Goal: Task Accomplishment & Management: Manage account settings

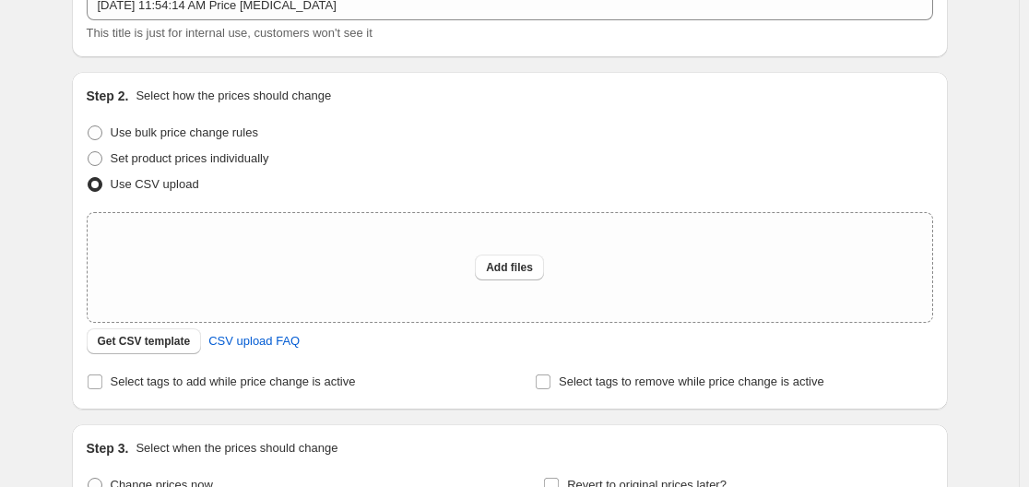
scroll to position [98, 0]
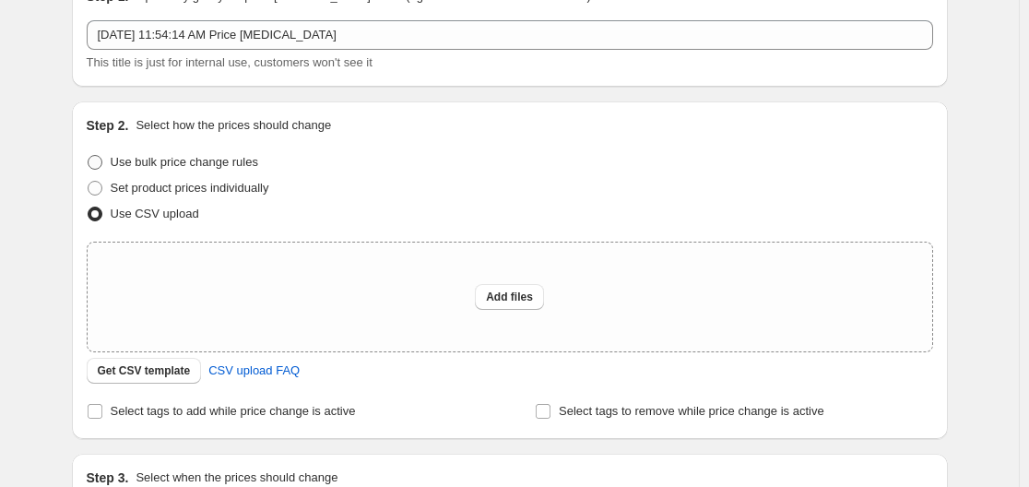
click at [101, 161] on span at bounding box center [95, 162] width 15 height 15
click at [89, 156] on input "Use bulk price change rules" at bounding box center [88, 155] width 1 height 1
radio input "true"
select select "percentage"
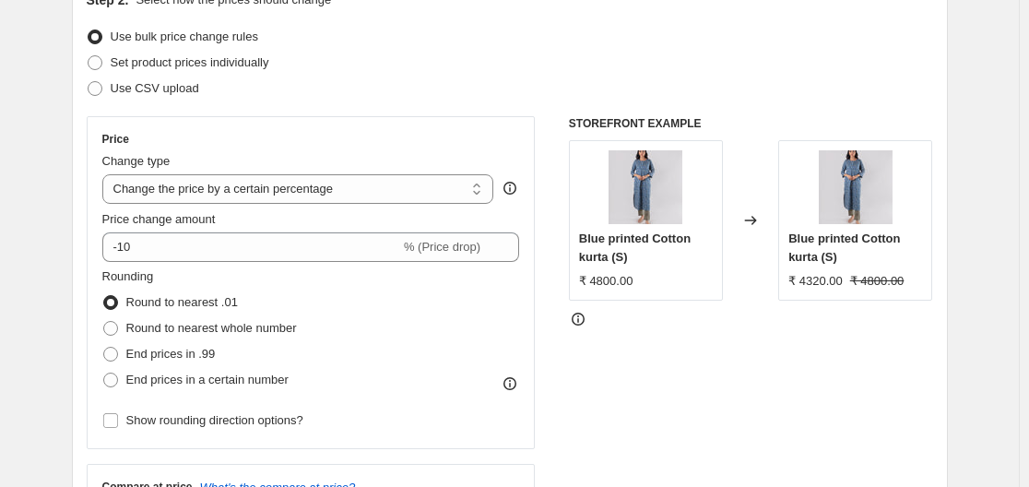
scroll to position [282, 0]
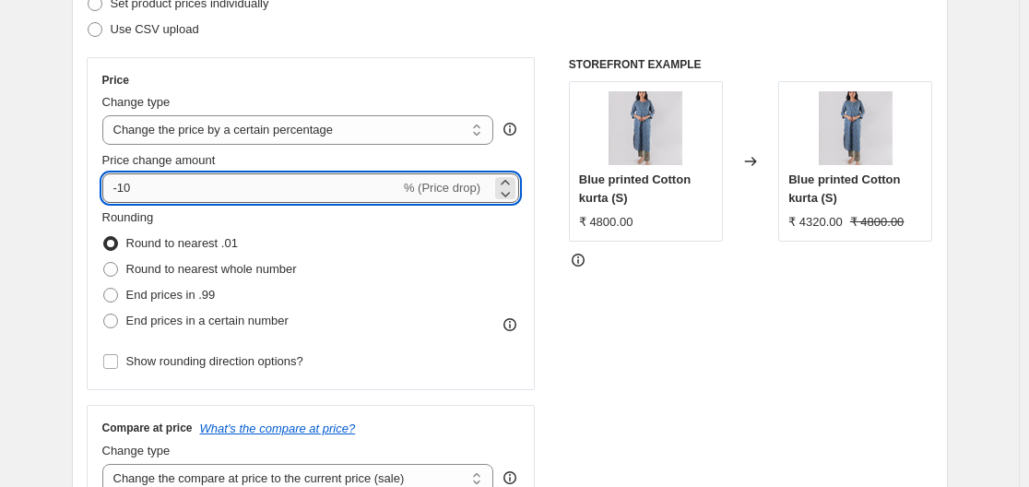
drag, startPoint x: 137, startPoint y: 185, endPoint x: 109, endPoint y: 183, distance: 28.7
click at [109, 183] on input "-10" at bounding box center [251, 188] width 298 height 30
type input "6"
click at [112, 364] on input "Show rounding direction options?" at bounding box center [110, 361] width 15 height 15
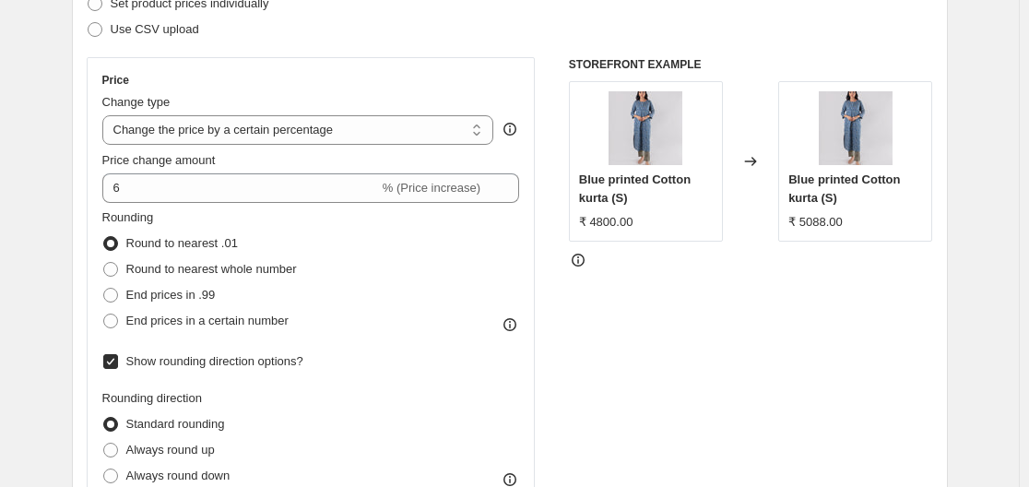
click at [112, 364] on input "Show rounding direction options?" at bounding box center [110, 361] width 15 height 15
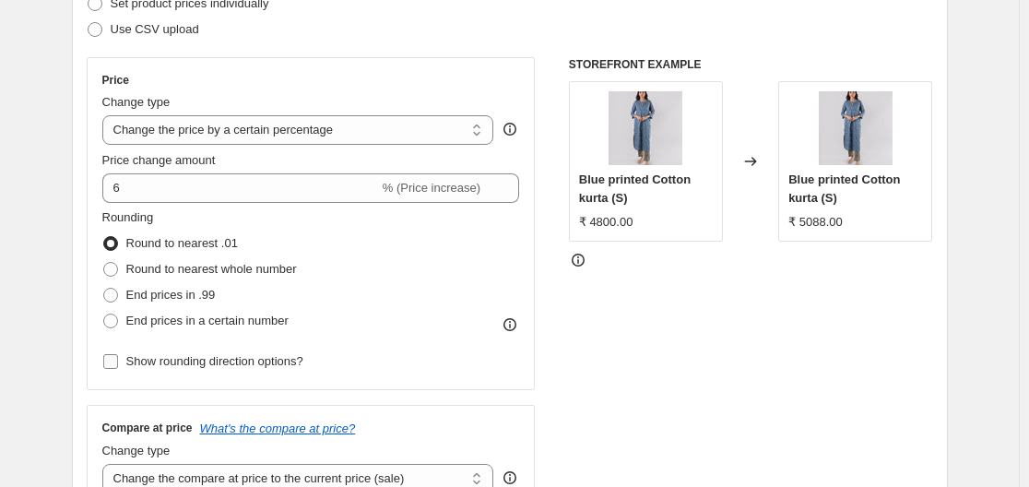
click at [112, 364] on input "Show rounding direction options?" at bounding box center [110, 361] width 15 height 15
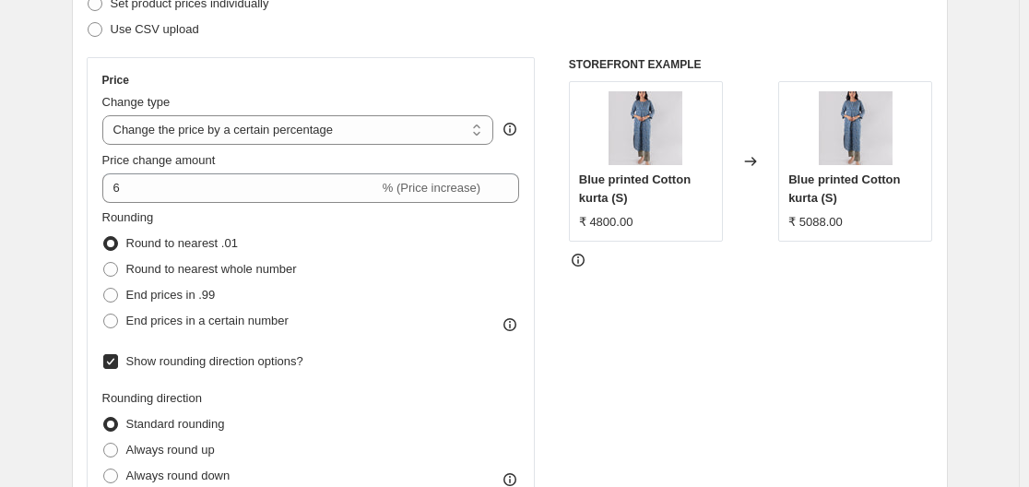
click at [112, 364] on input "Show rounding direction options?" at bounding box center [110, 361] width 15 height 15
checkbox input "false"
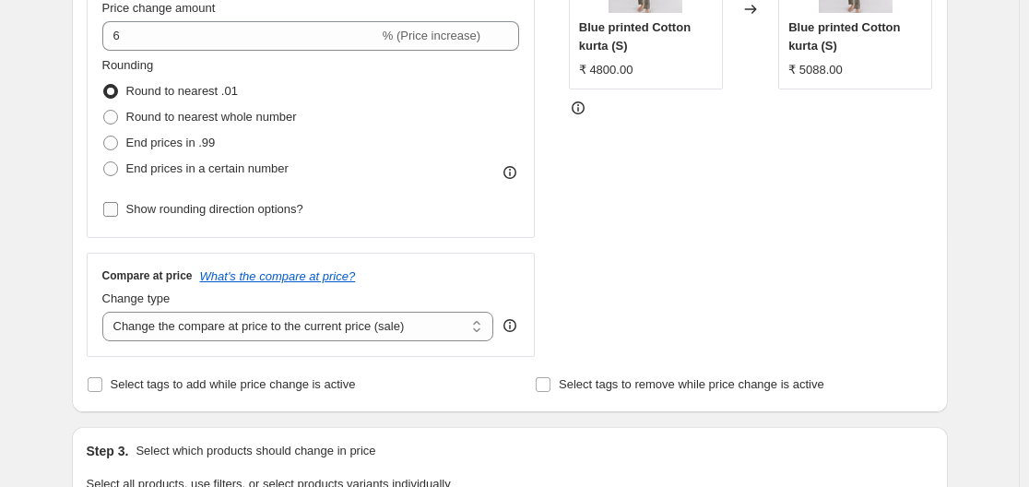
scroll to position [467, 0]
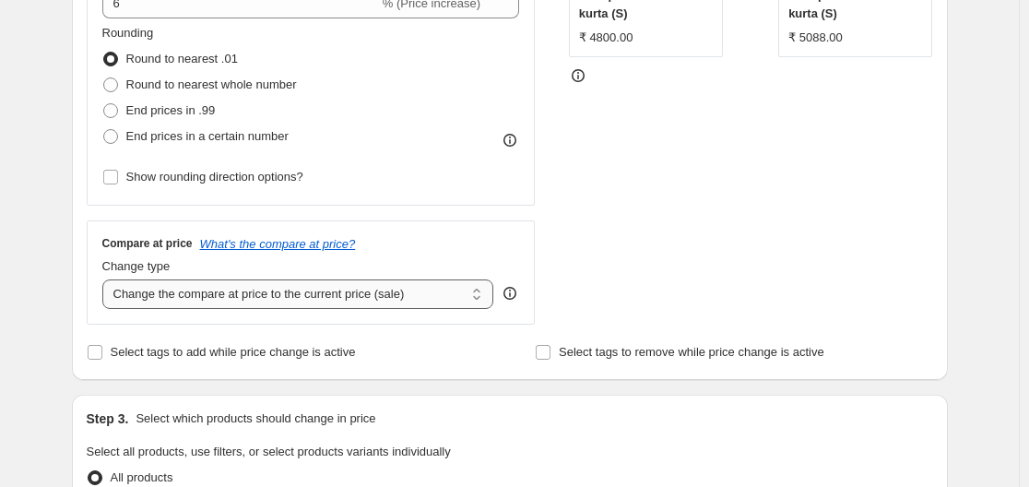
click at [130, 300] on select "Change the compare at price to the current price (sale) Change the compare at p…" at bounding box center [298, 294] width 392 height 30
click at [96, 355] on input "Select tags to add while price change is active" at bounding box center [95, 352] width 15 height 15
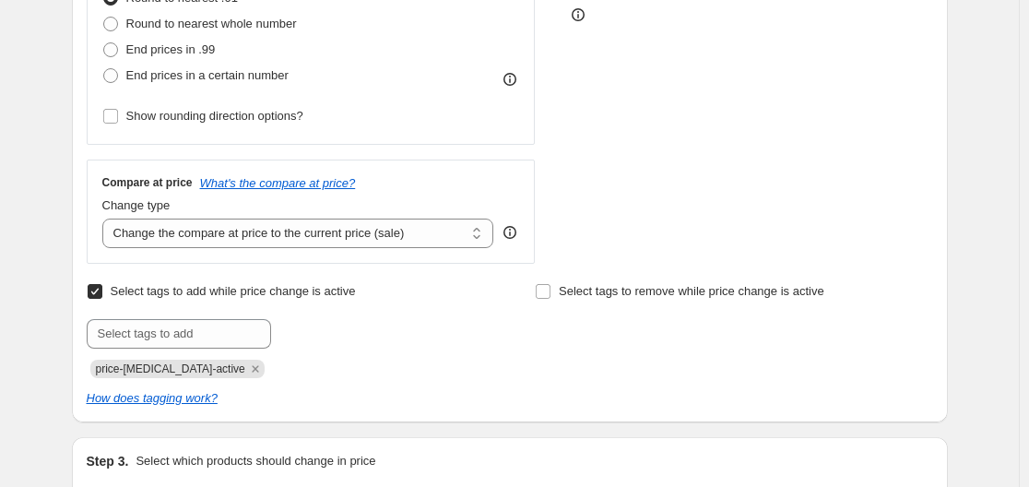
scroll to position [559, 0]
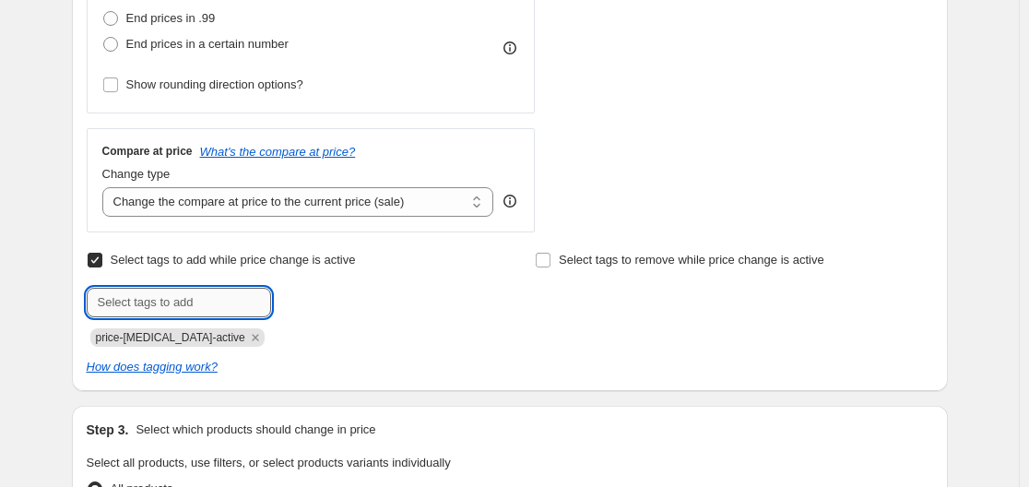
click at [233, 308] on input "text" at bounding box center [179, 303] width 184 height 30
click at [102, 265] on input "Select tags to add while price change is active" at bounding box center [95, 260] width 15 height 15
checkbox input "false"
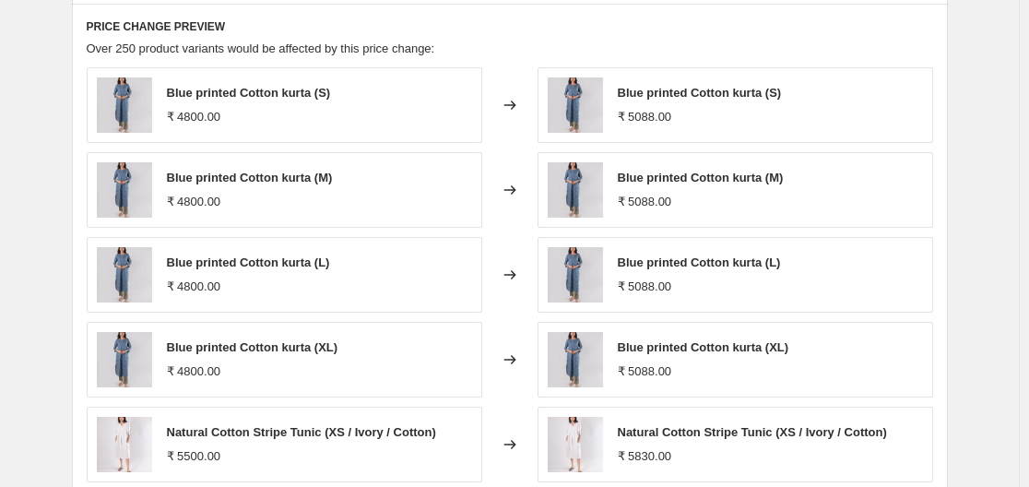
scroll to position [836, 0]
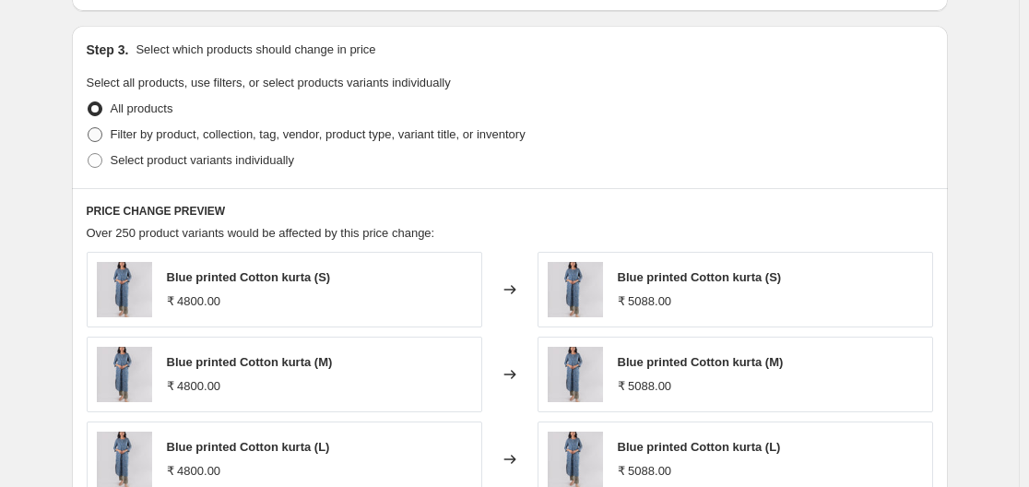
click at [100, 137] on span at bounding box center [95, 134] width 15 height 15
click at [89, 128] on input "Filter by product, collection, tag, vendor, product type, variant title, or inv…" at bounding box center [88, 127] width 1 height 1
radio input "true"
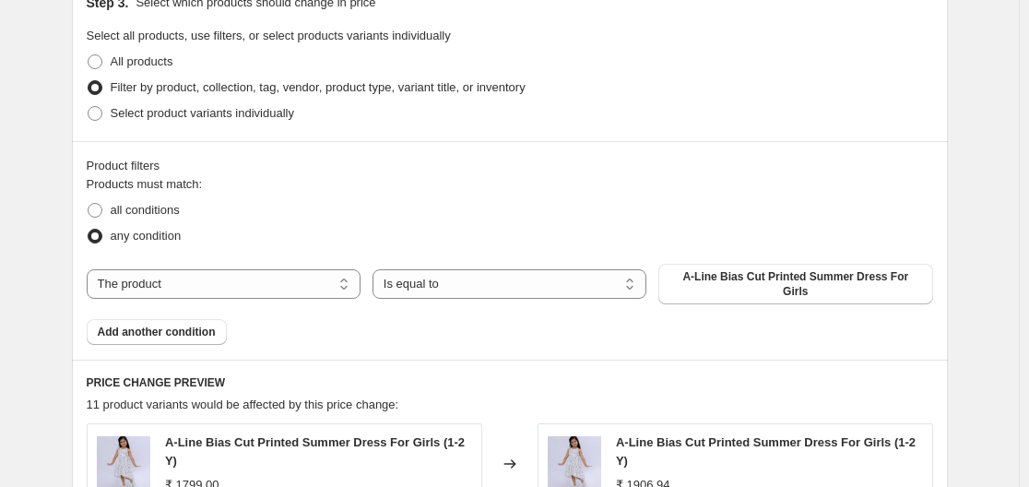
scroll to position [928, 0]
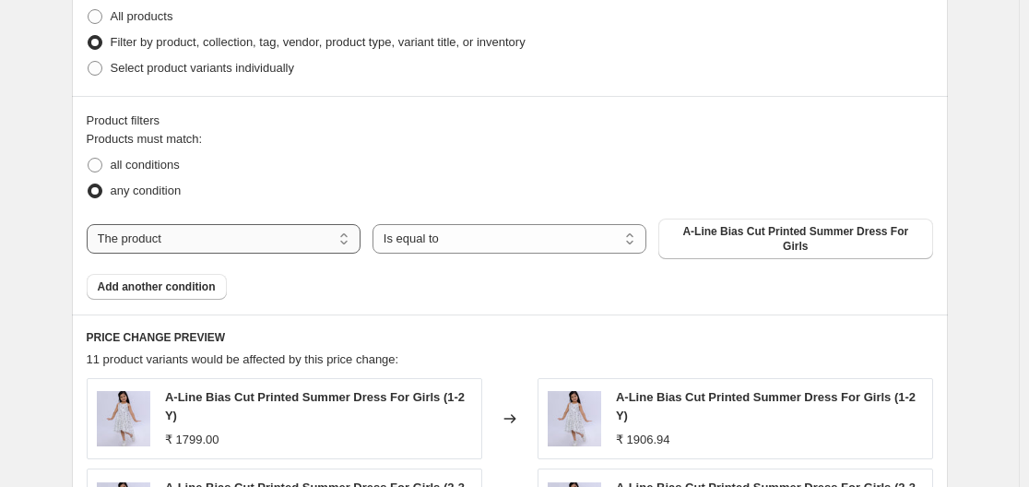
click at [290, 242] on select "The product The product's collection The product's tag The product's vendor The…" at bounding box center [224, 239] width 274 height 30
click at [463, 234] on select "Is equal to Is not equal to" at bounding box center [510, 239] width 274 height 30
click at [728, 233] on span "A-Line Bias Cut Printed Summer Dress For Girls" at bounding box center [796, 239] width 252 height 30
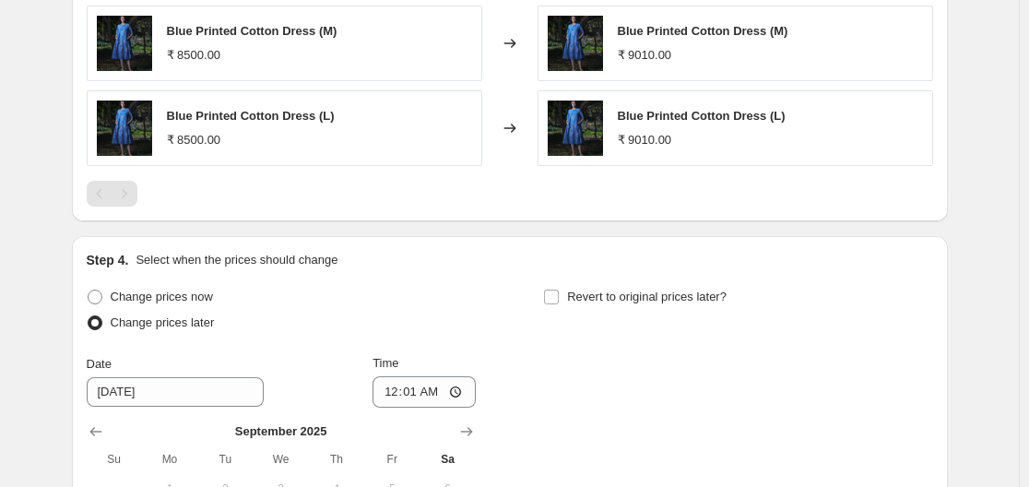
scroll to position [1389, 0]
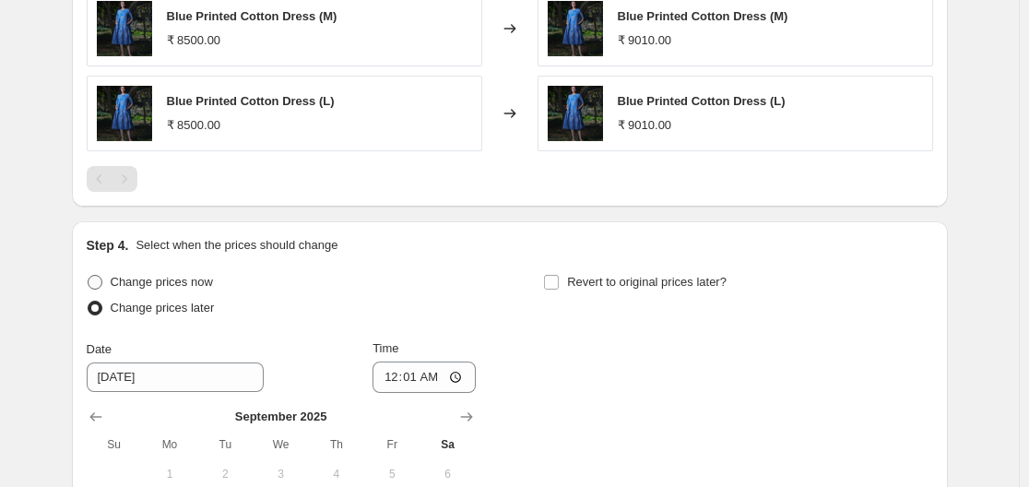
click at [102, 288] on span at bounding box center [95, 282] width 15 height 15
click at [89, 276] on input "Change prices now" at bounding box center [88, 275] width 1 height 1
radio input "true"
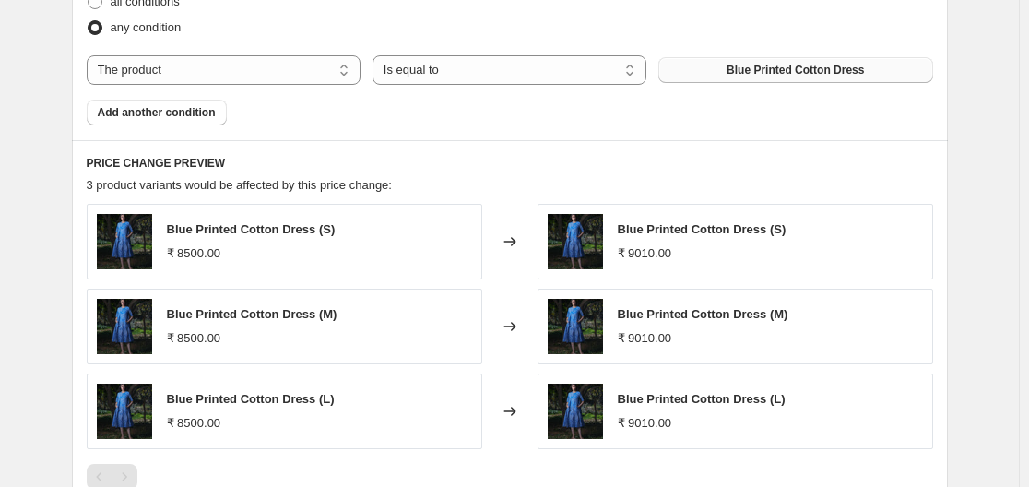
scroll to position [1020, 0]
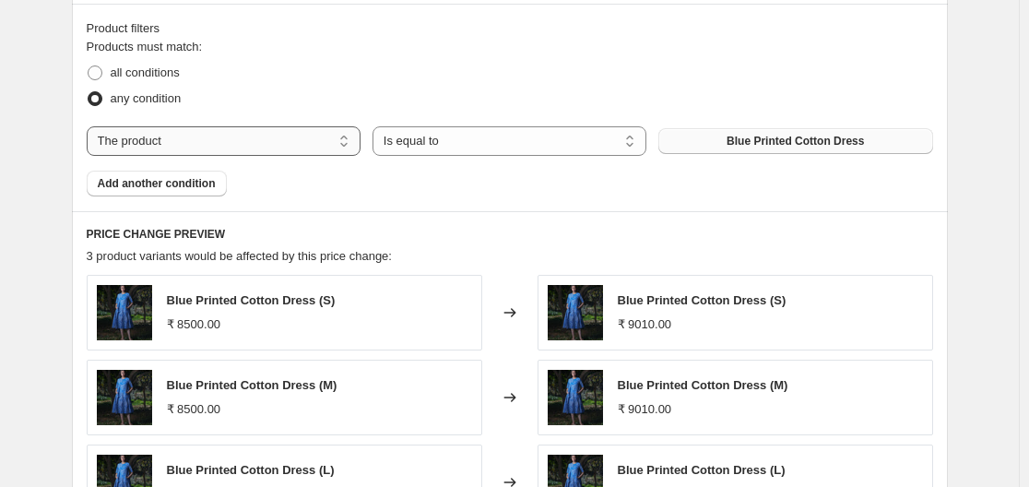
click at [227, 145] on select "The product The product's collection The product's tag The product's vendor The…" at bounding box center [224, 141] width 274 height 30
select select "tag"
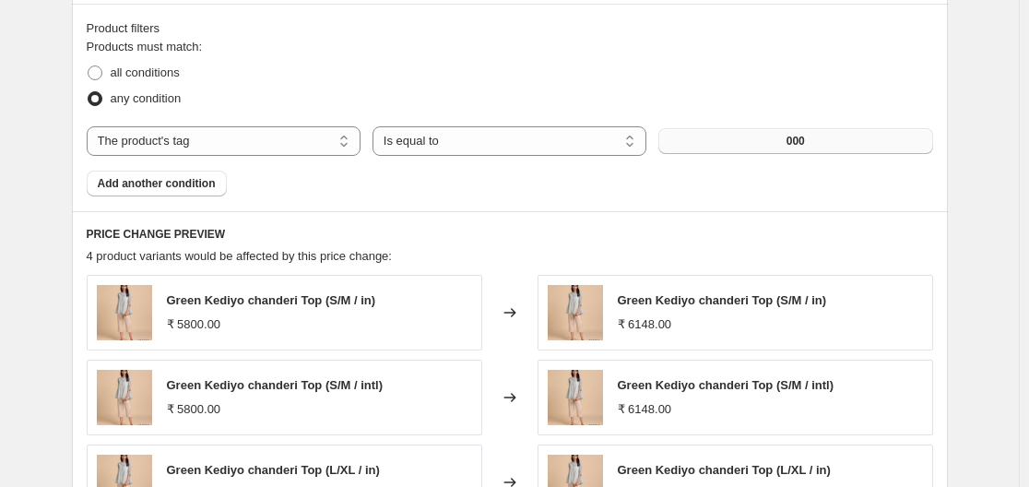
click at [819, 140] on button "000" at bounding box center [796, 141] width 274 height 26
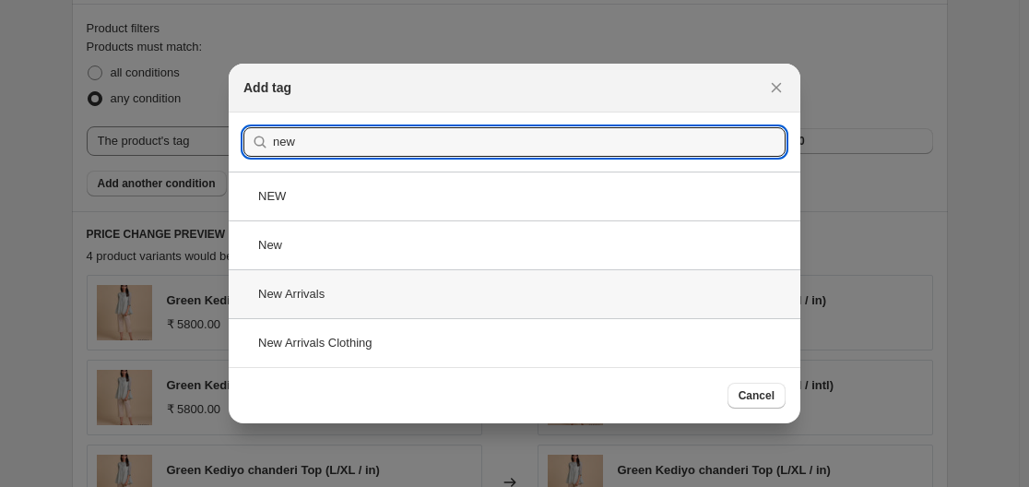
type input "new"
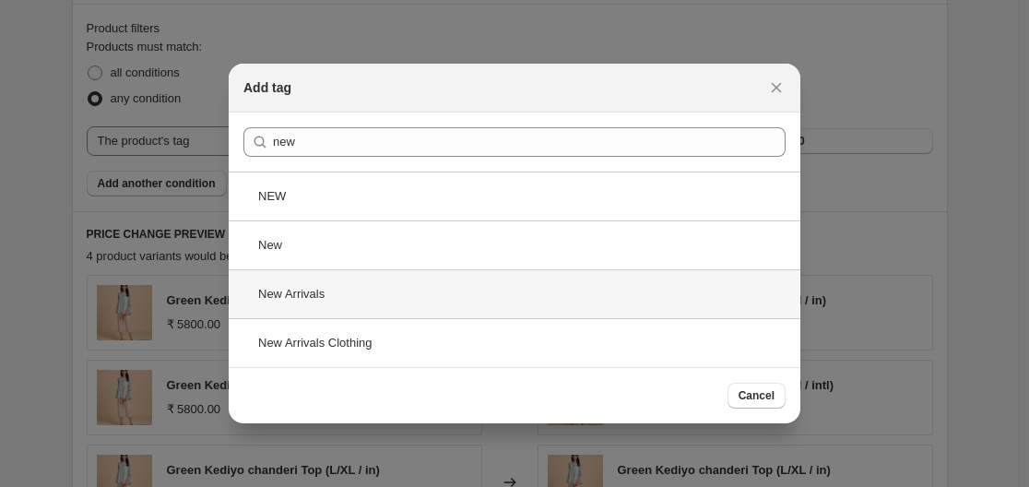
click at [357, 295] on div "New Arrivals" at bounding box center [515, 293] width 572 height 49
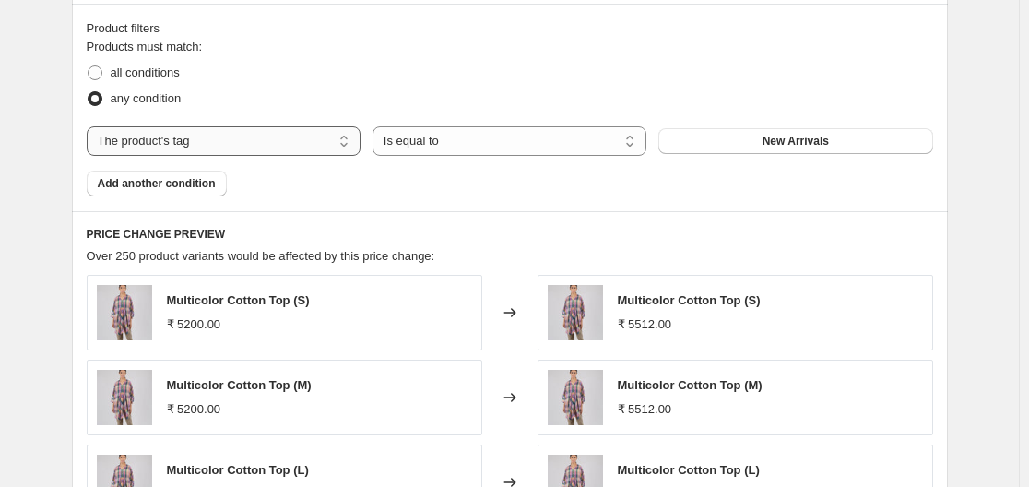
click at [254, 145] on select "The product The product's collection The product's tag The product's vendor The…" at bounding box center [224, 141] width 274 height 30
click at [465, 56] on fieldset "Products must match: all conditions any condition" at bounding box center [510, 75] width 847 height 74
click at [220, 154] on select "The product The product's collection The product's tag The product's vendor The…" at bounding box center [224, 141] width 274 height 30
click at [510, 135] on select "Is equal to Is not equal to" at bounding box center [510, 141] width 274 height 30
click at [728, 145] on button "New Arrivals" at bounding box center [796, 141] width 274 height 26
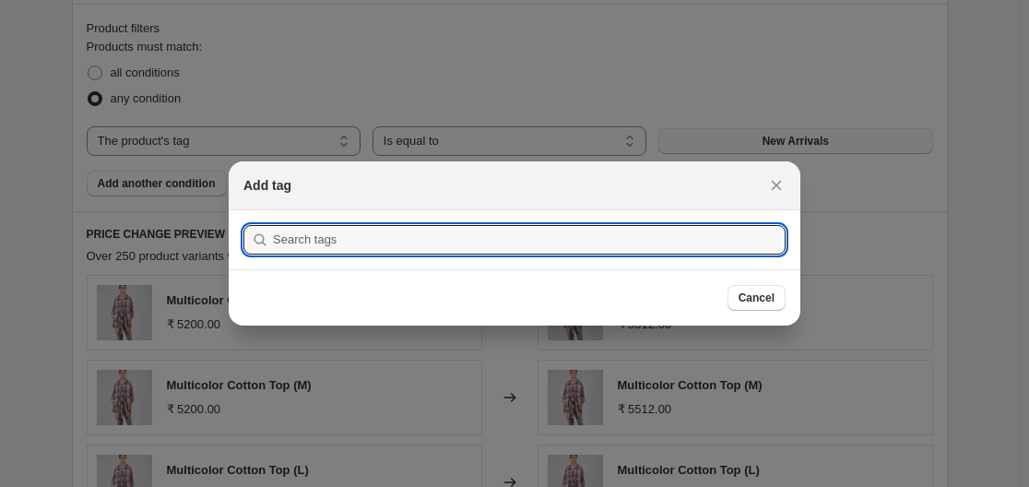
scroll to position [0, 0]
click at [777, 183] on icon "Close" at bounding box center [776, 185] width 18 height 18
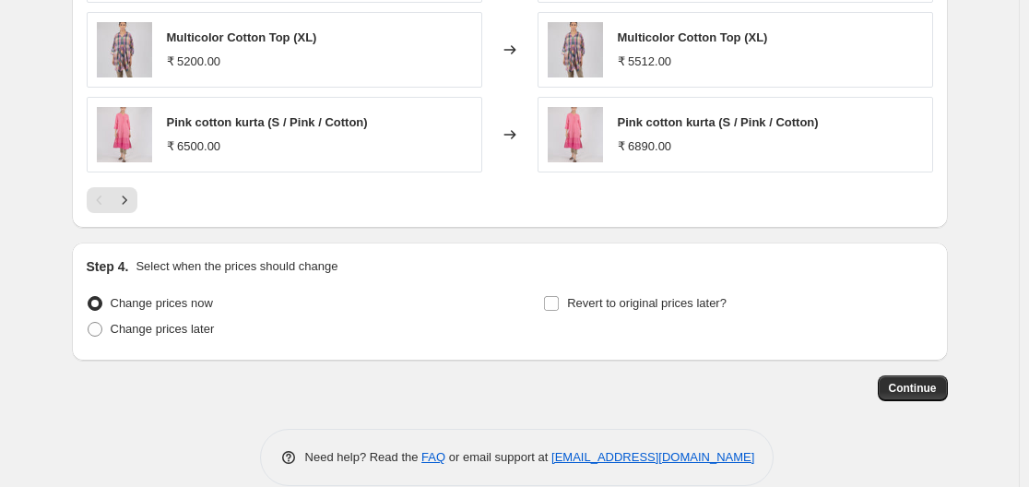
scroll to position [1565, 0]
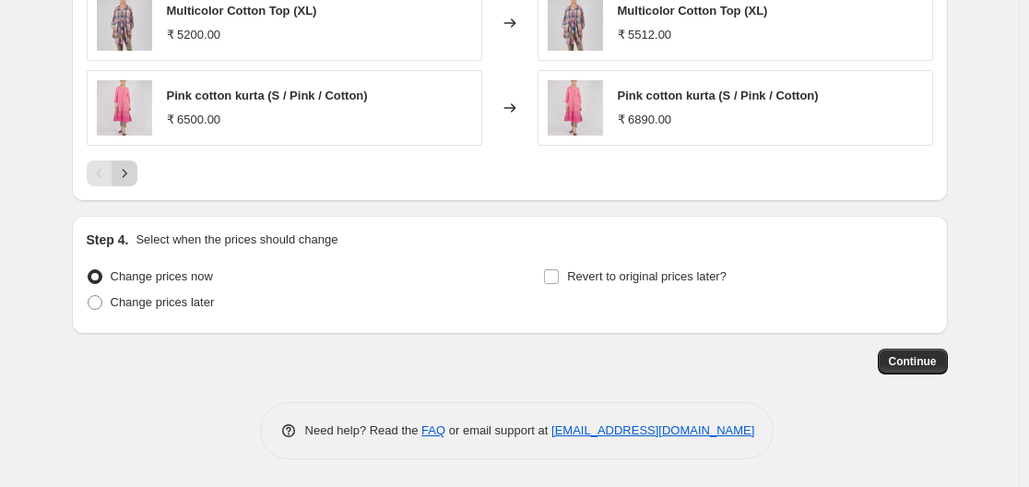
click at [126, 172] on icon "Next" at bounding box center [124, 173] width 5 height 8
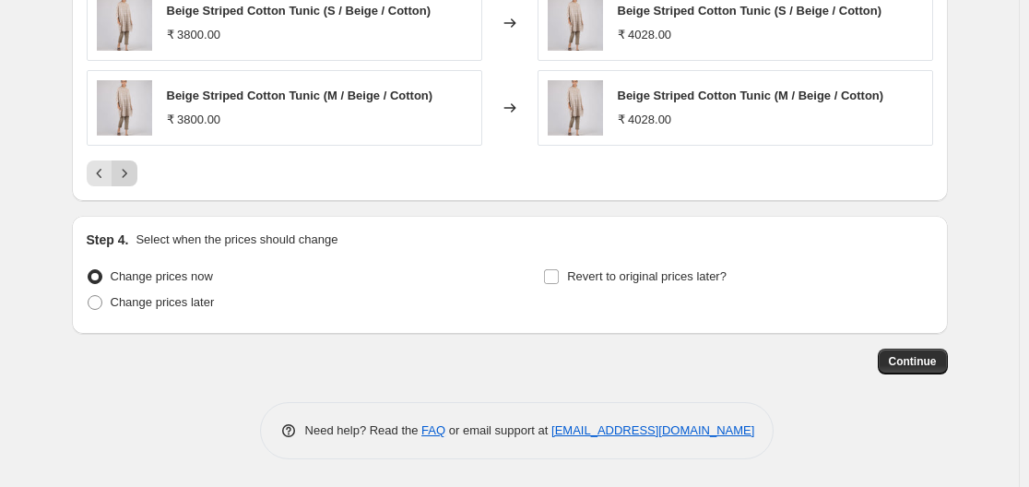
click at [126, 172] on icon "Next" at bounding box center [124, 173] width 5 height 8
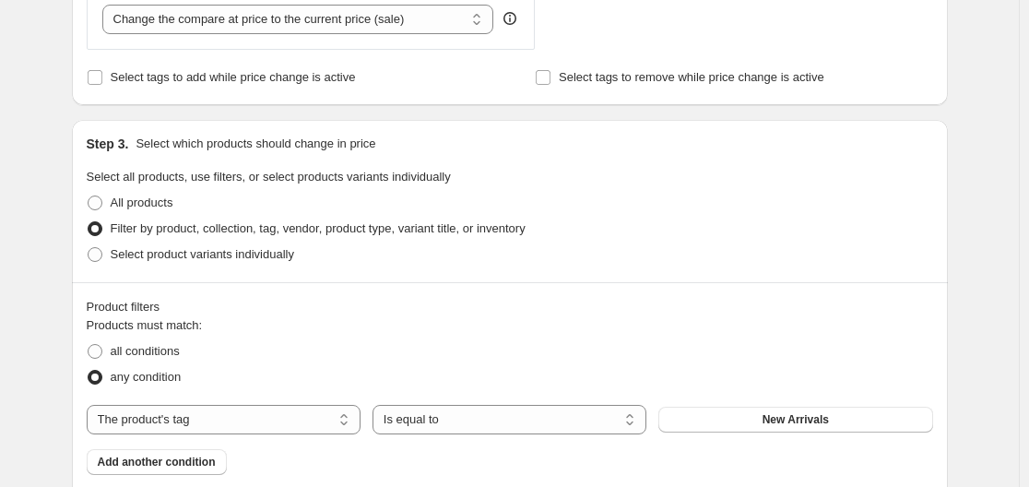
scroll to position [735, 0]
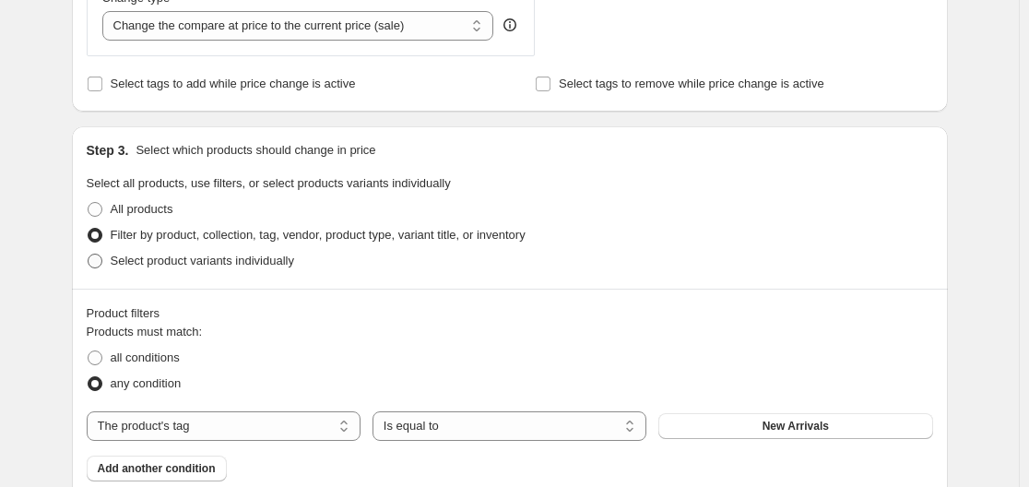
click at [135, 262] on span "Select product variants individually" at bounding box center [203, 261] width 184 height 14
click at [89, 255] on input "Select product variants individually" at bounding box center [88, 254] width 1 height 1
radio input "true"
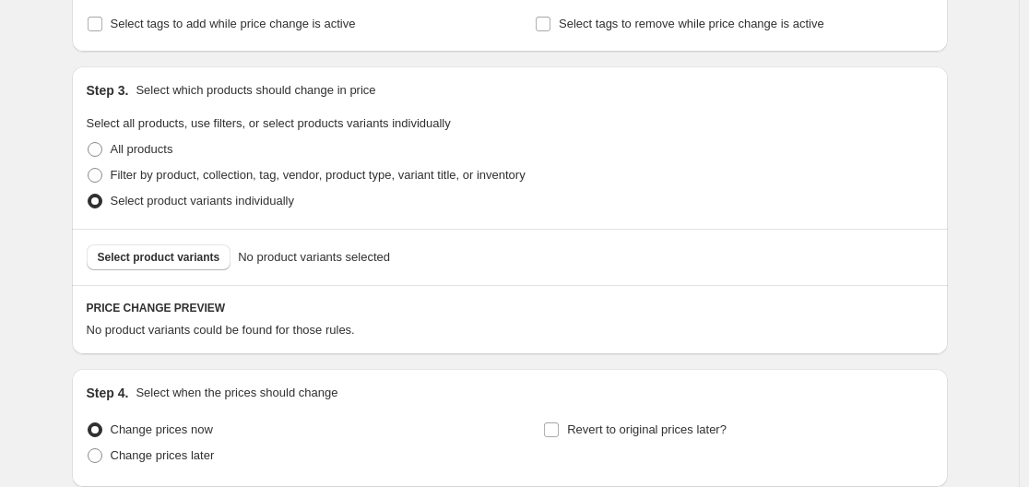
scroll to position [827, 0]
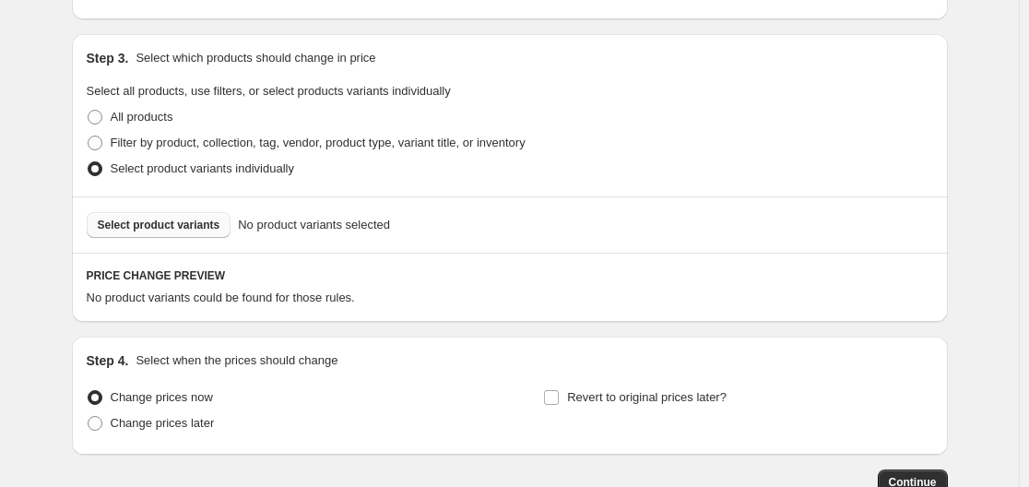
click at [160, 230] on span "Select product variants" at bounding box center [159, 225] width 123 height 15
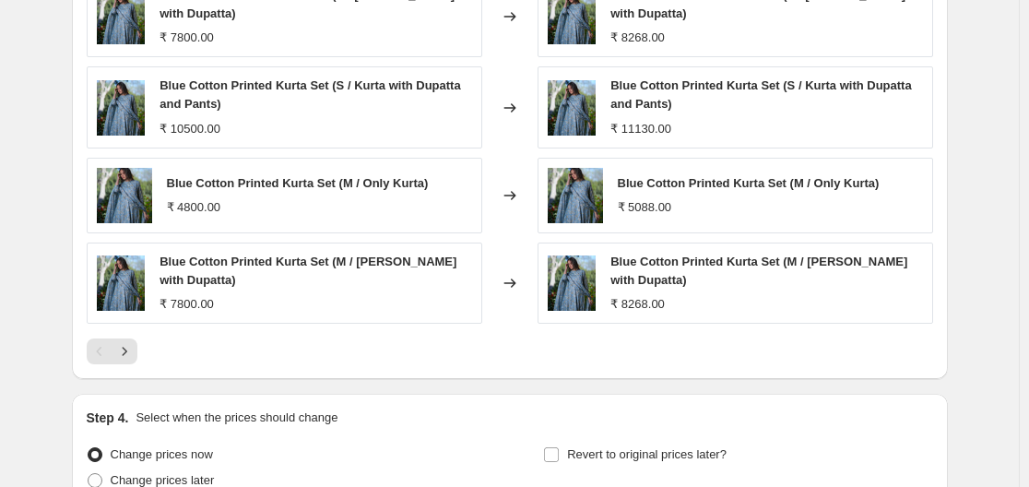
scroll to position [1431, 0]
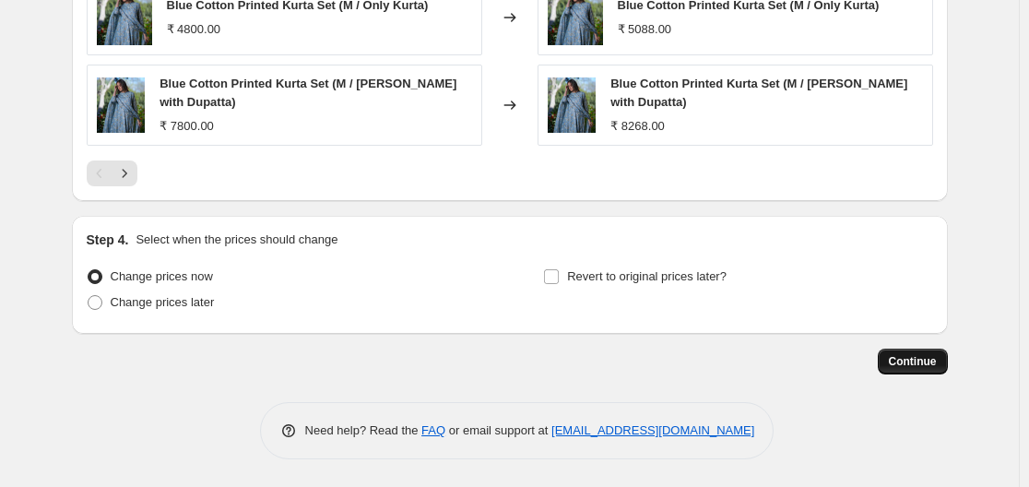
click at [916, 358] on span "Continue" at bounding box center [913, 361] width 48 height 15
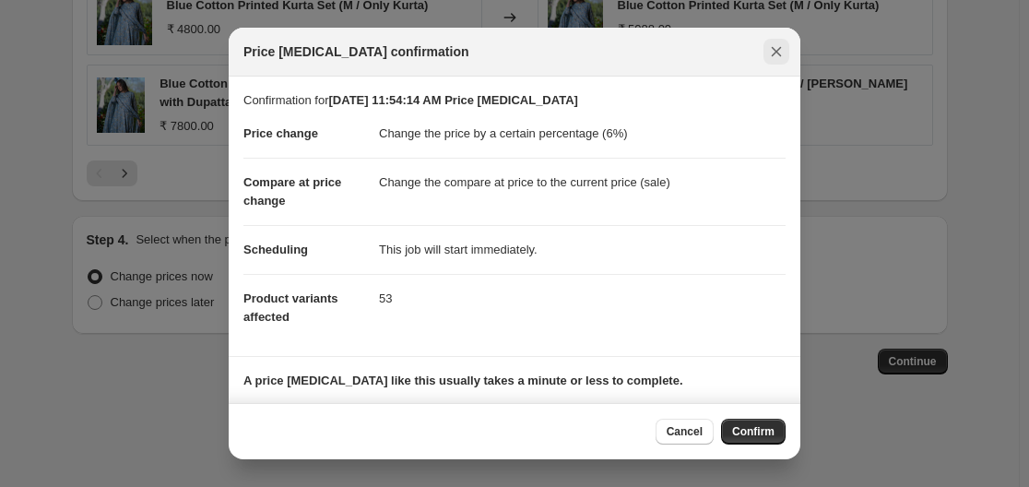
click at [777, 57] on icon "Close" at bounding box center [776, 51] width 18 height 18
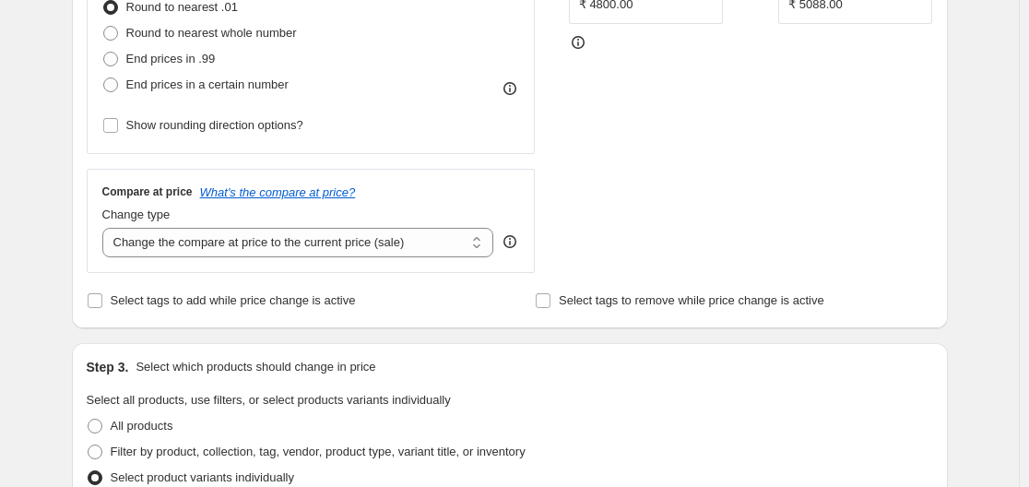
scroll to position [509, 0]
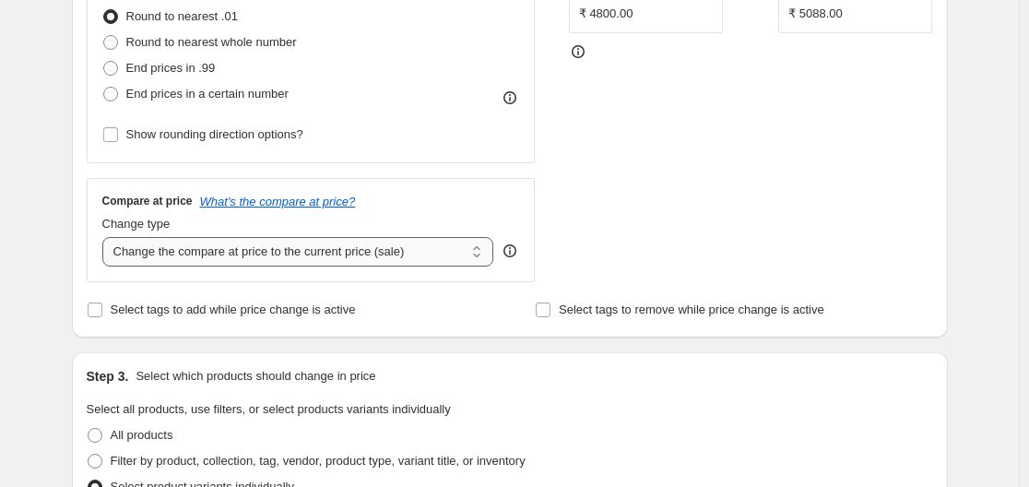
click at [397, 260] on select "Change the compare at price to the current price (sale) Change the compare at p…" at bounding box center [298, 252] width 392 height 30
click at [994, 247] on div "Create new price change job. This page is ready Create new price change job Dra…" at bounding box center [509, 449] width 1019 height 1917
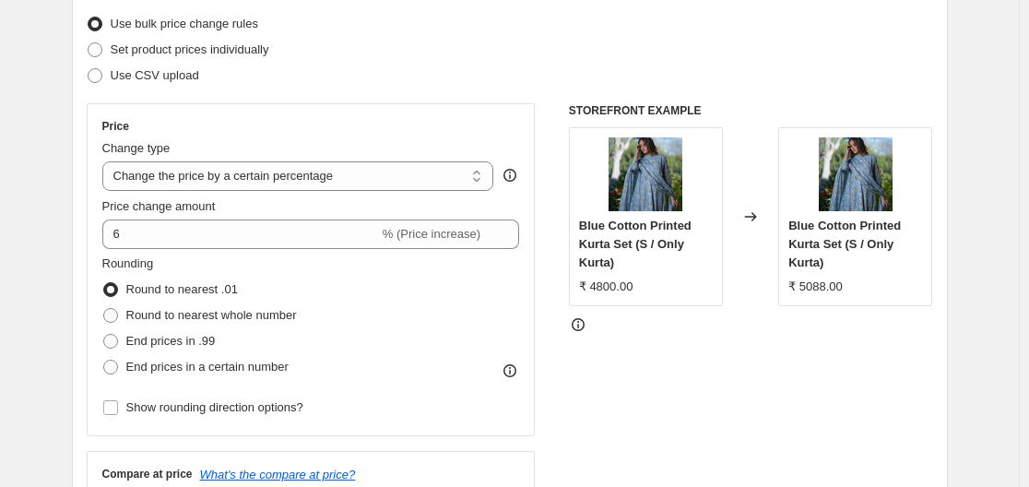
scroll to position [232, 0]
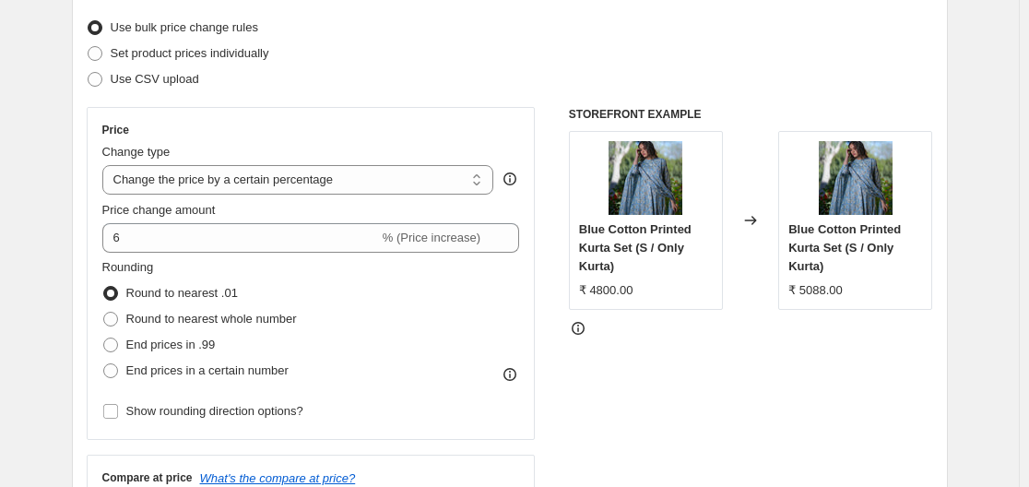
click at [582, 332] on icon at bounding box center [578, 328] width 18 height 18
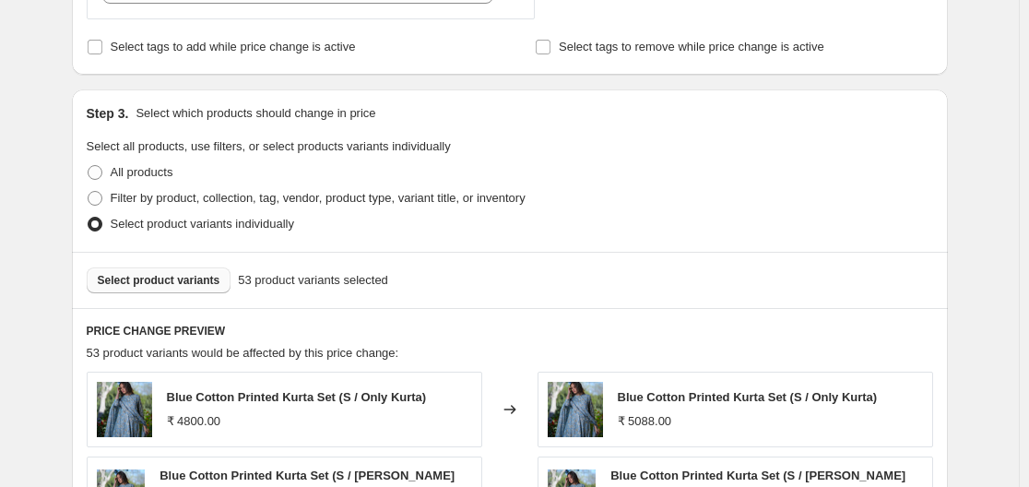
scroll to position [786, 0]
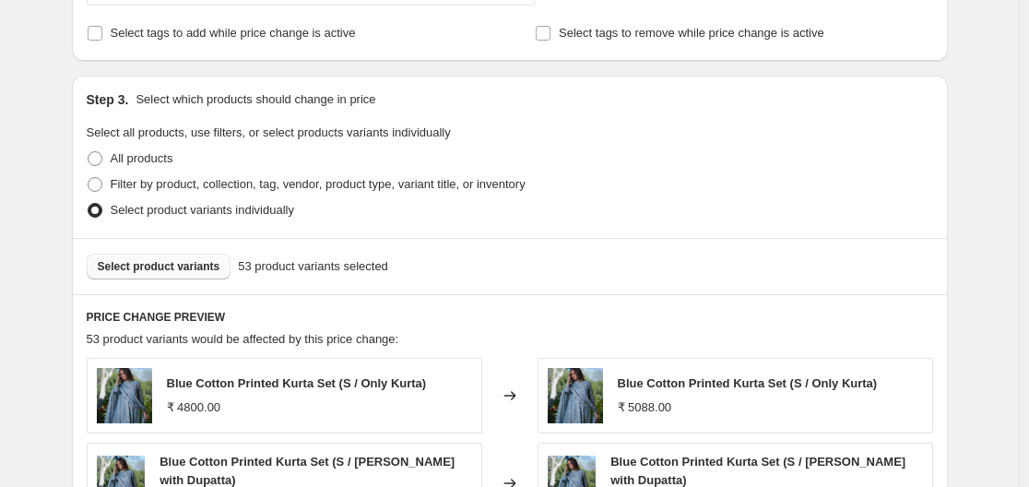
click at [184, 275] on button "Select product variants" at bounding box center [159, 267] width 145 height 26
click at [99, 178] on span at bounding box center [95, 184] width 15 height 15
click at [89, 178] on input "Filter by product, collection, tag, vendor, product type, variant title, or inv…" at bounding box center [88, 177] width 1 height 1
radio input "true"
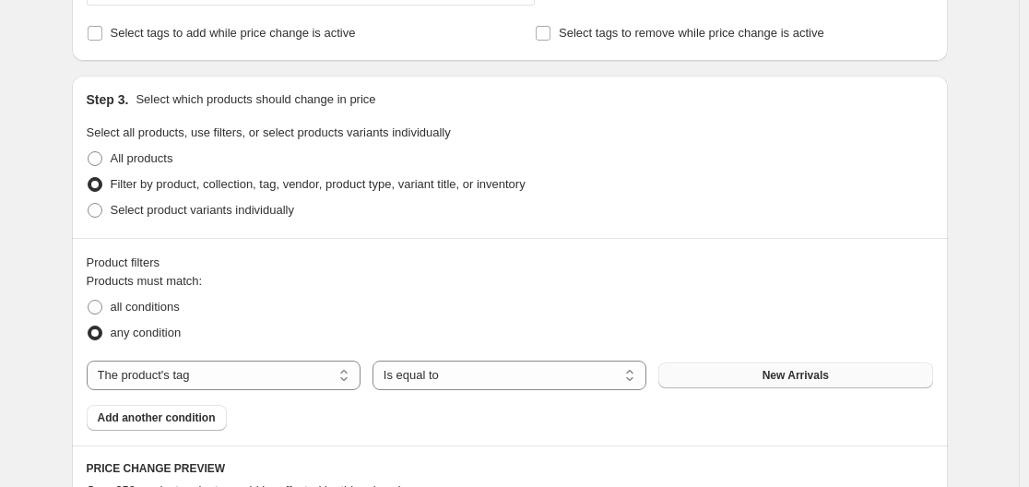
click at [761, 382] on button "New Arrivals" at bounding box center [796, 375] width 274 height 26
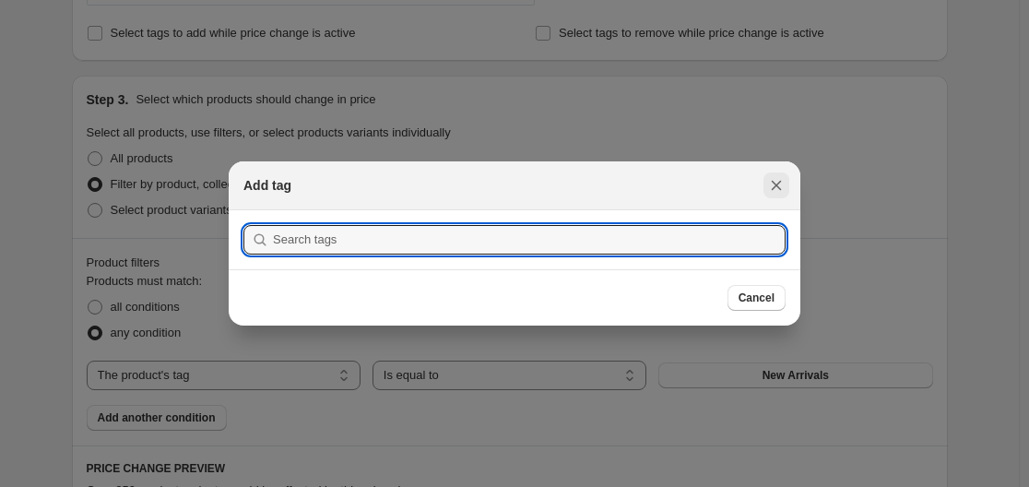
click at [782, 179] on icon "Close" at bounding box center [776, 185] width 18 height 18
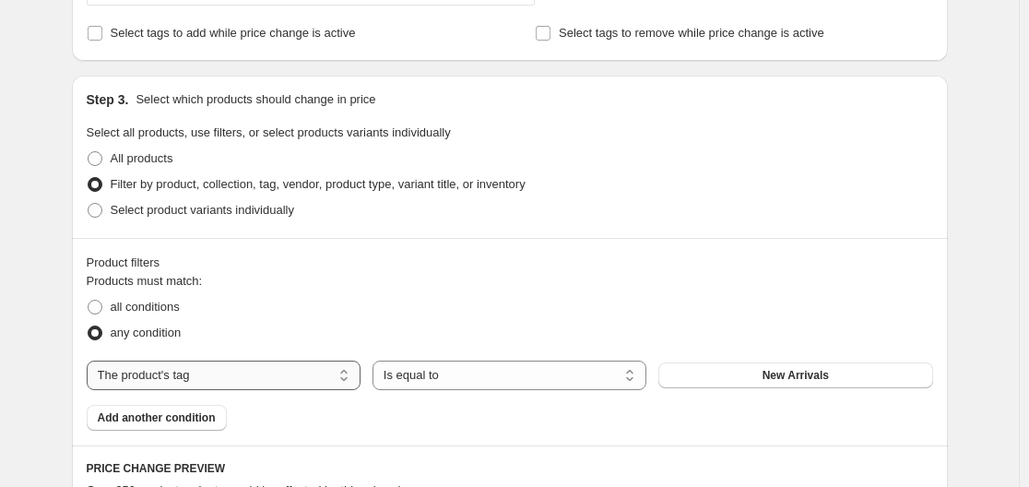
click at [264, 377] on select "The product The product's collection The product's tag The product's vendor The…" at bounding box center [224, 376] width 274 height 30
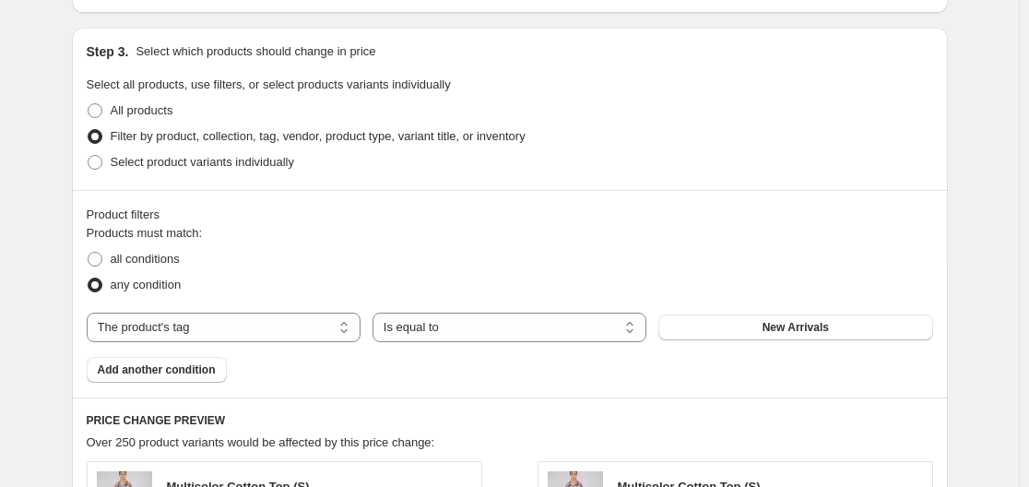
scroll to position [827, 0]
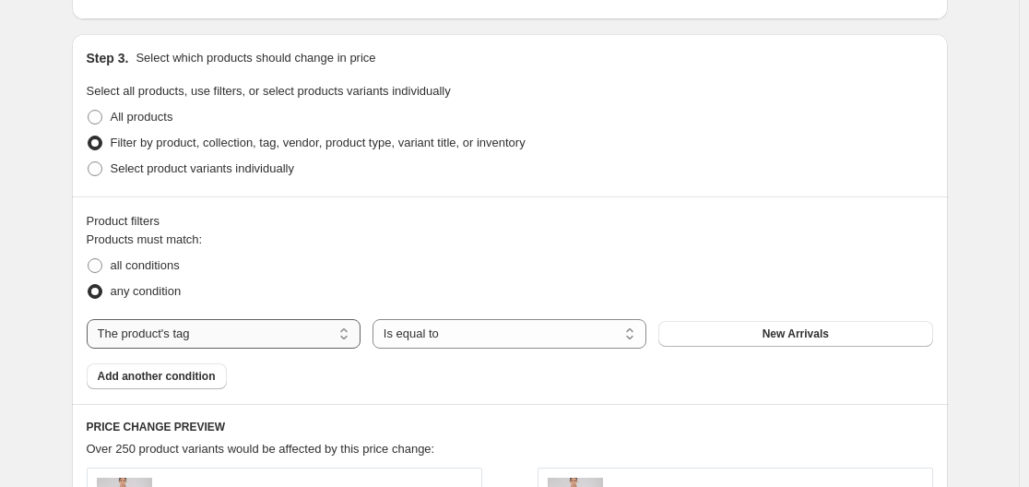
click at [326, 337] on select "The product The product's collection The product's tag The product's vendor The…" at bounding box center [224, 334] width 274 height 30
click at [1019, 113] on div "Create new price change job. This page is ready Create new price change job Dra…" at bounding box center [509, 198] width 1019 height 2051
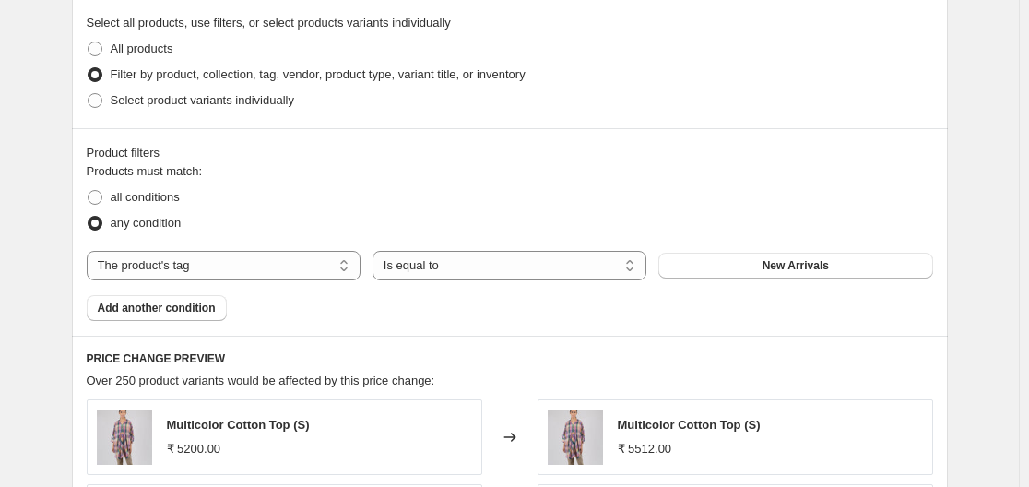
scroll to position [1104, 0]
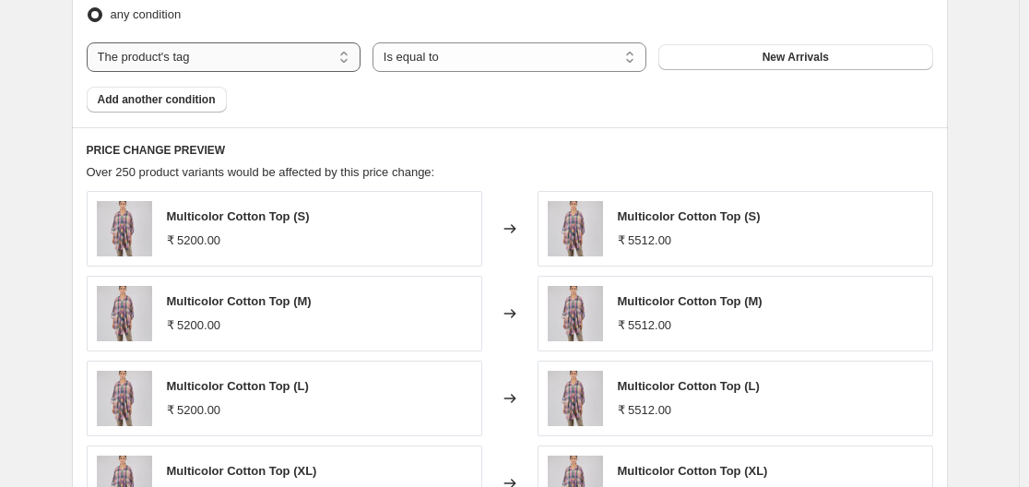
click at [210, 56] on select "The product The product's collection The product's tag The product's vendor The…" at bounding box center [224, 57] width 274 height 30
select select "product"
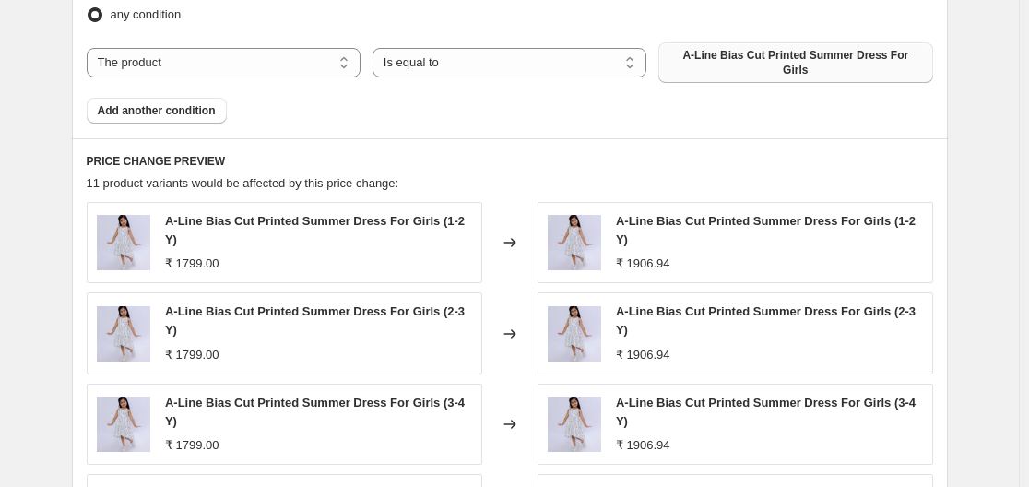
click at [816, 51] on span "A-Line Bias Cut Printed Summer Dress For Girls" at bounding box center [796, 63] width 252 height 30
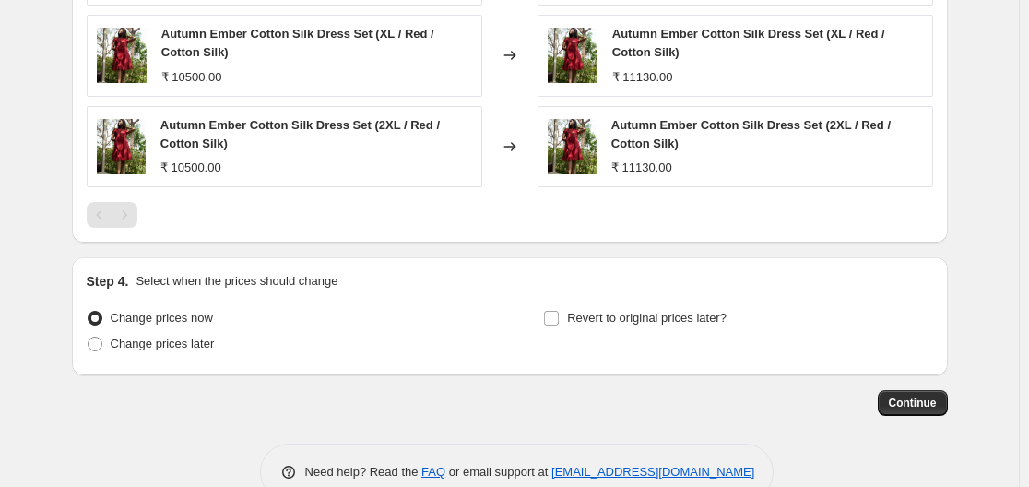
scroll to position [1565, 0]
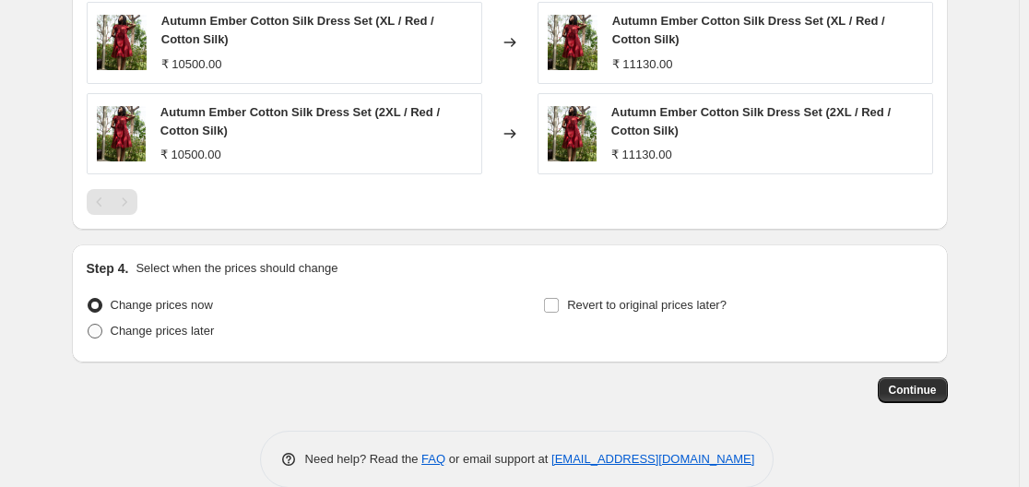
click at [183, 333] on span "Change prices later" at bounding box center [163, 331] width 104 height 14
click at [89, 325] on input "Change prices later" at bounding box center [88, 324] width 1 height 1
radio input "true"
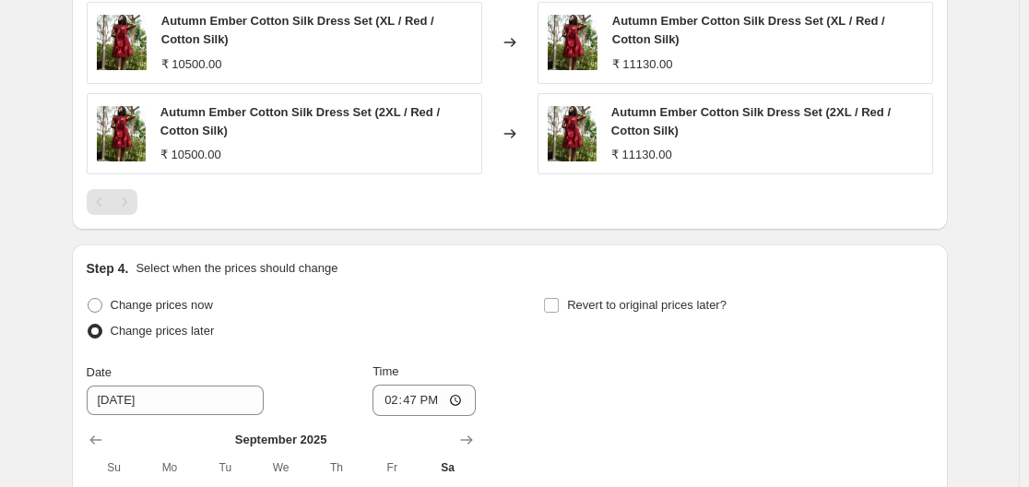
scroll to position [1750, 0]
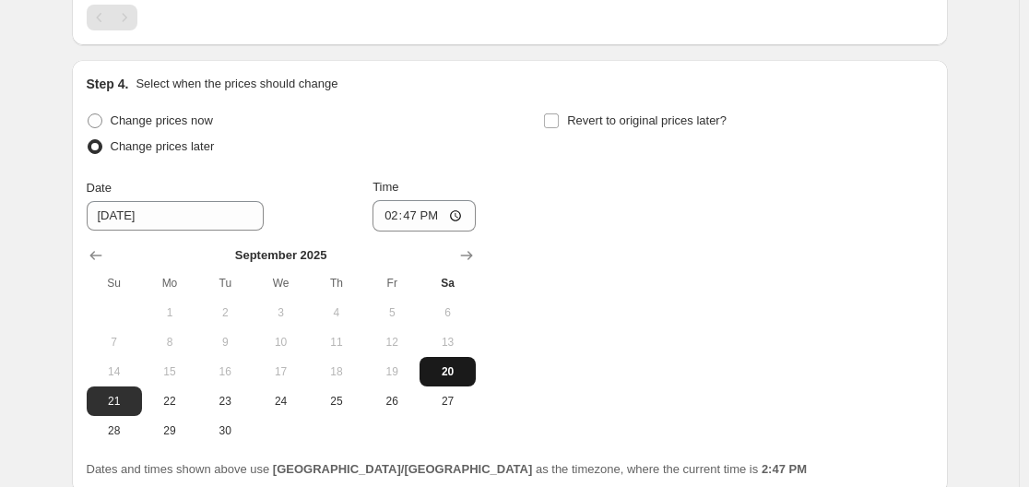
click at [452, 363] on button "20" at bounding box center [447, 372] width 55 height 30
type input "9/20/2025"
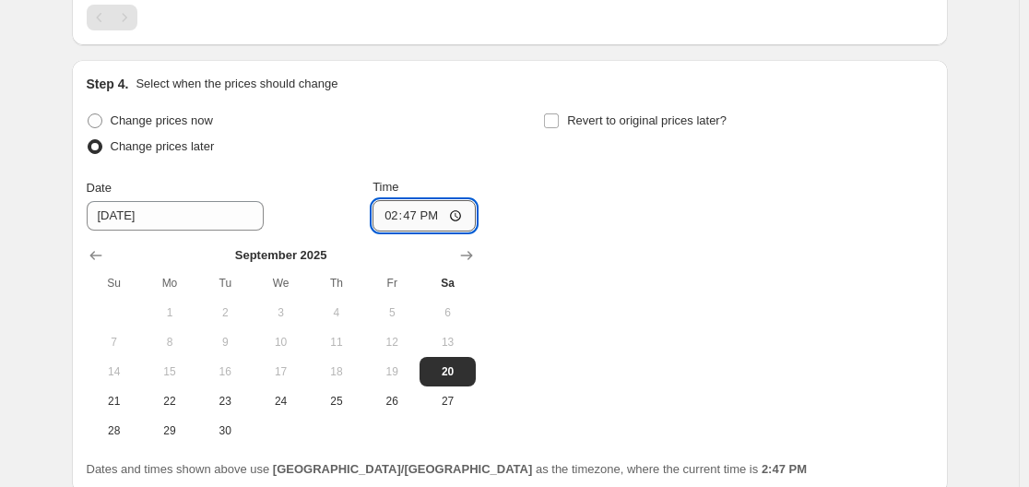
click at [436, 218] on input "14:47" at bounding box center [424, 215] width 103 height 31
type input "14:50"
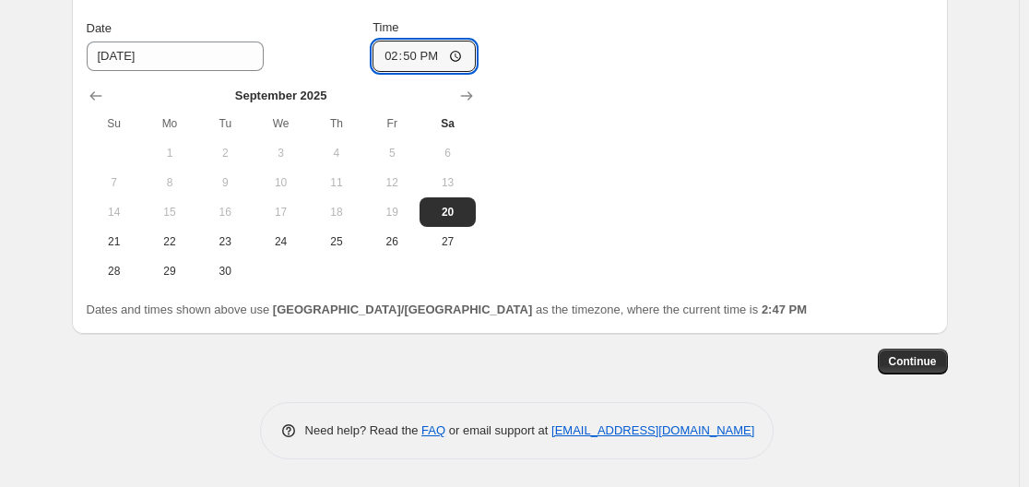
scroll to position [1910, 0]
click at [917, 356] on span "Continue" at bounding box center [913, 361] width 48 height 15
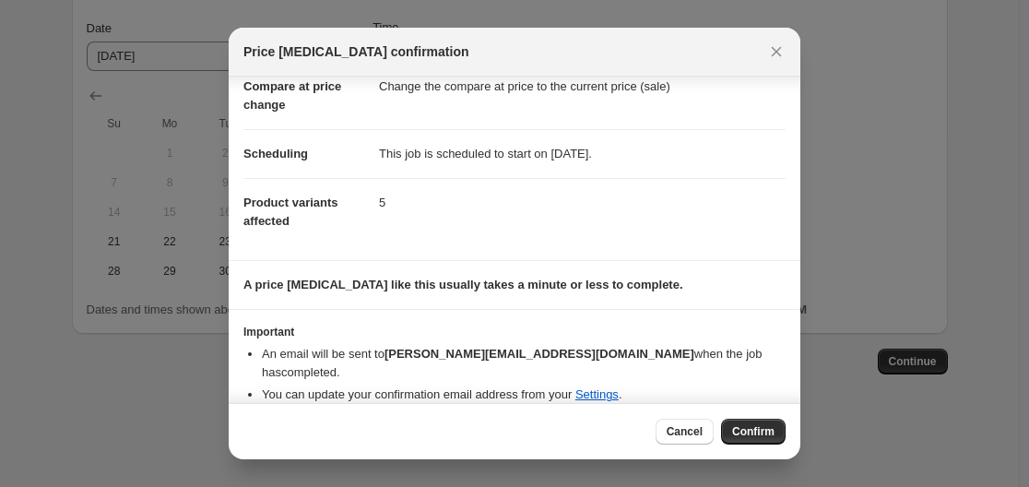
scroll to position [97, 0]
click at [766, 433] on span "Confirm" at bounding box center [753, 431] width 42 height 15
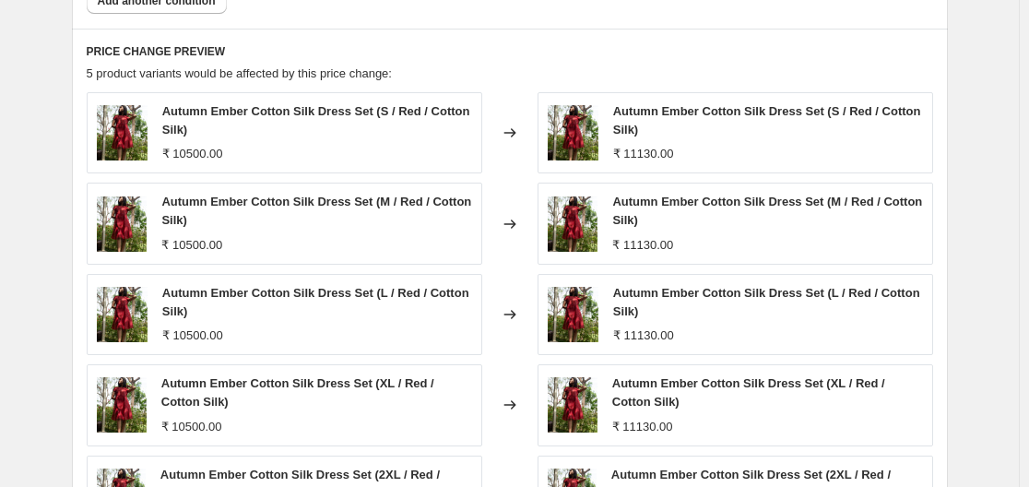
scroll to position [1357, 0]
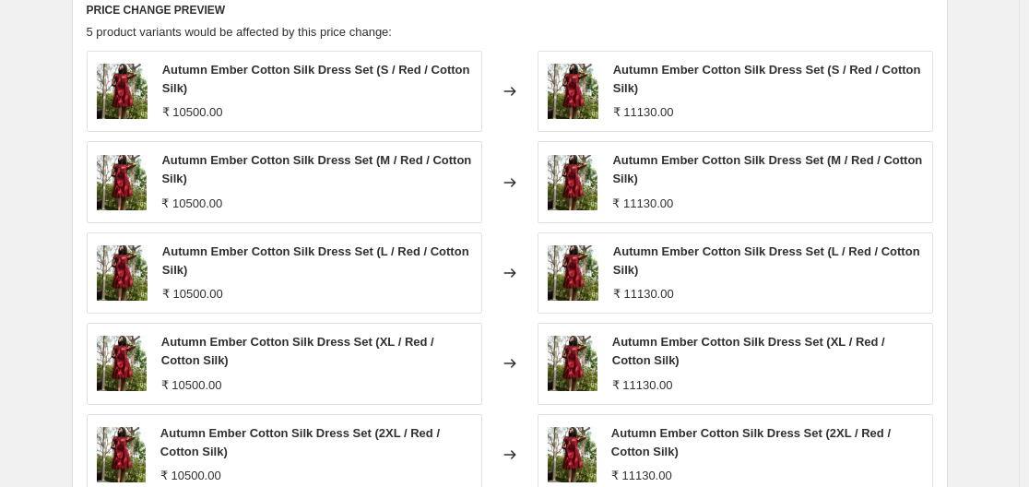
click at [805, 356] on div "Autumn Ember Cotton Silk Dress Set (XL / Red / Cotton Silk)" at bounding box center [767, 351] width 311 height 37
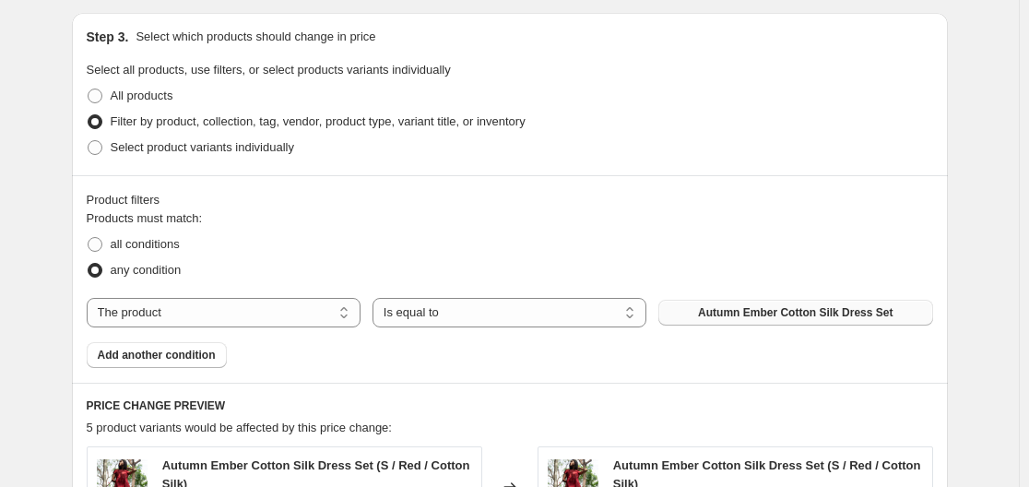
scroll to position [803, 0]
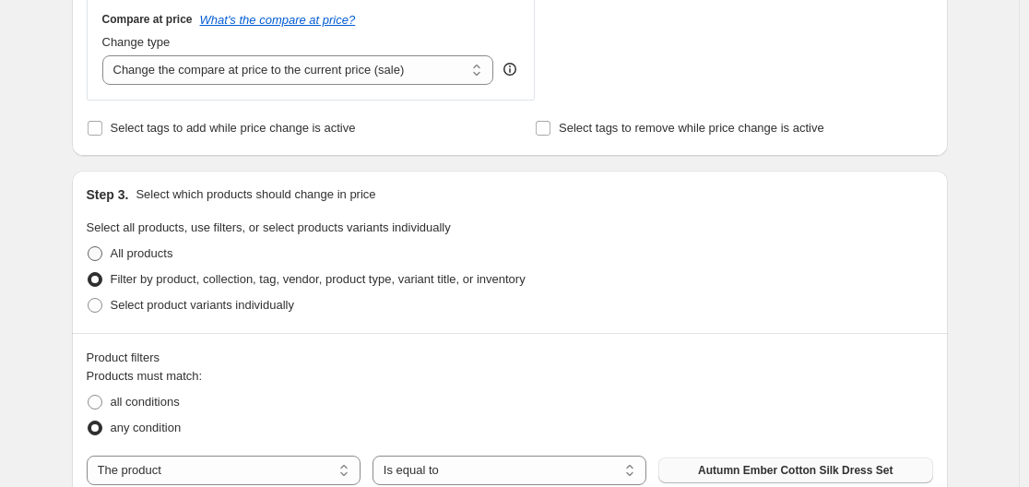
click at [101, 256] on span at bounding box center [95, 253] width 15 height 15
click at [89, 247] on input "All products" at bounding box center [88, 246] width 1 height 1
radio input "true"
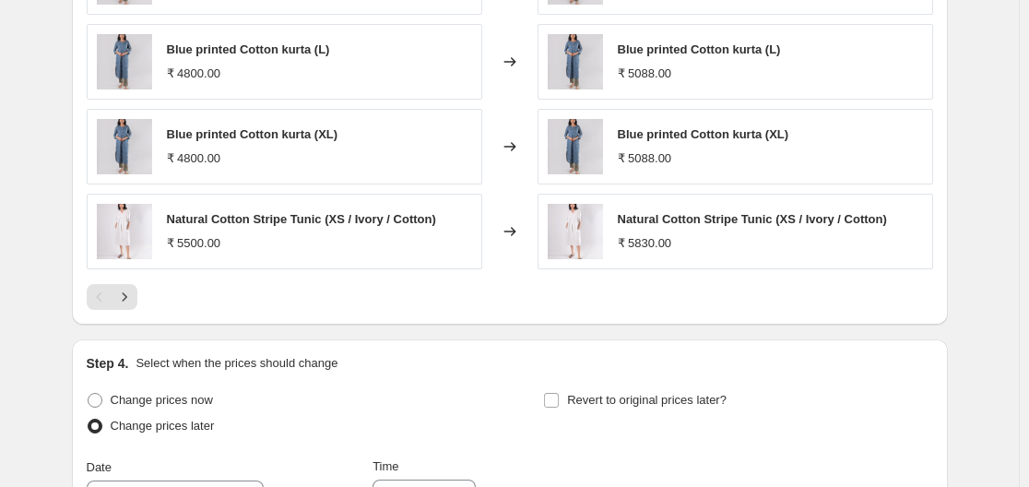
scroll to position [1541, 0]
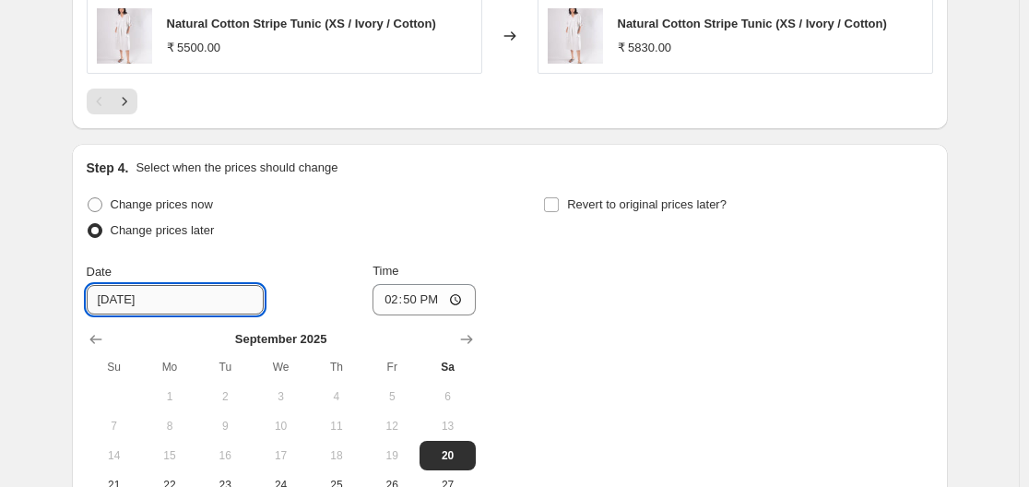
click at [223, 306] on input "9/20/2025" at bounding box center [175, 300] width 177 height 30
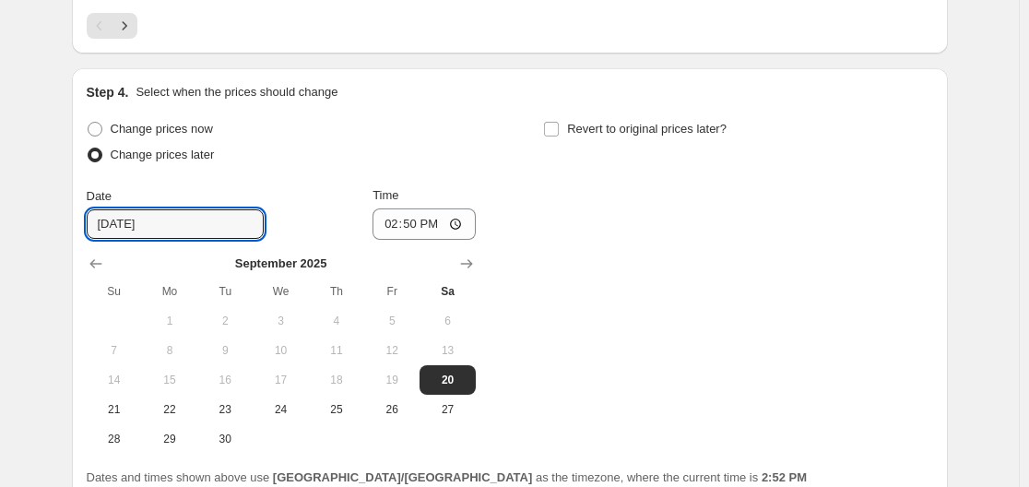
scroll to position [1726, 0]
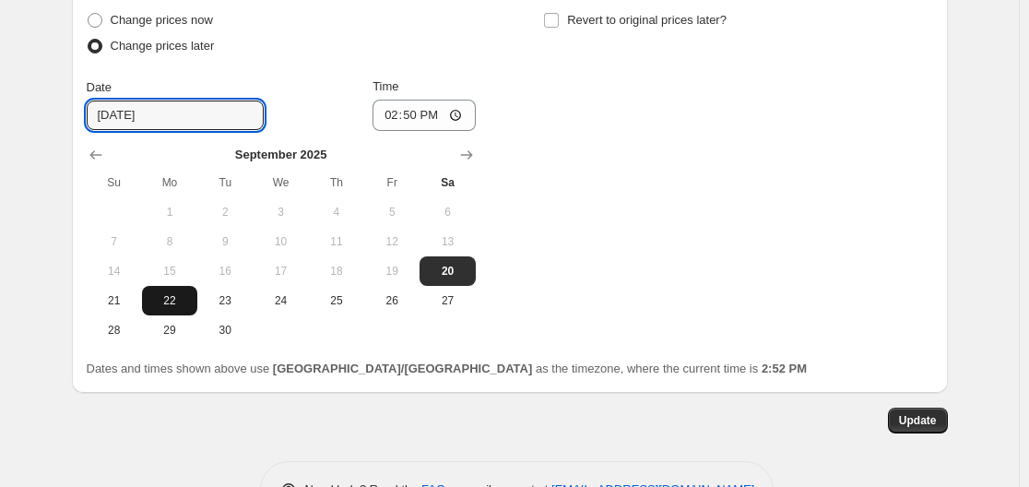
click at [182, 301] on span "22" at bounding box center [169, 300] width 41 height 15
type input "[DATE]"
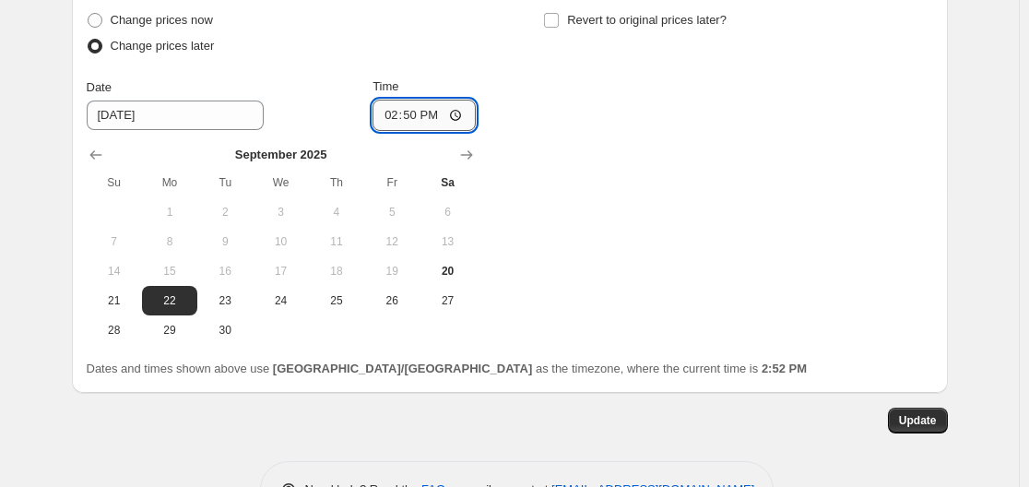
click at [439, 109] on input "14:50" at bounding box center [424, 115] width 103 height 31
click at [460, 118] on input "14:50" at bounding box center [424, 115] width 103 height 31
type input "00:01"
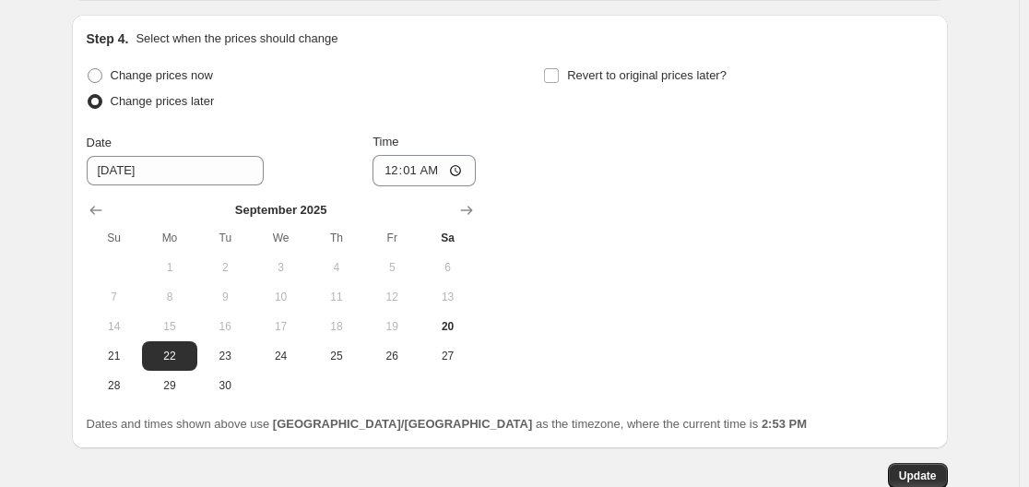
scroll to position [1786, 0]
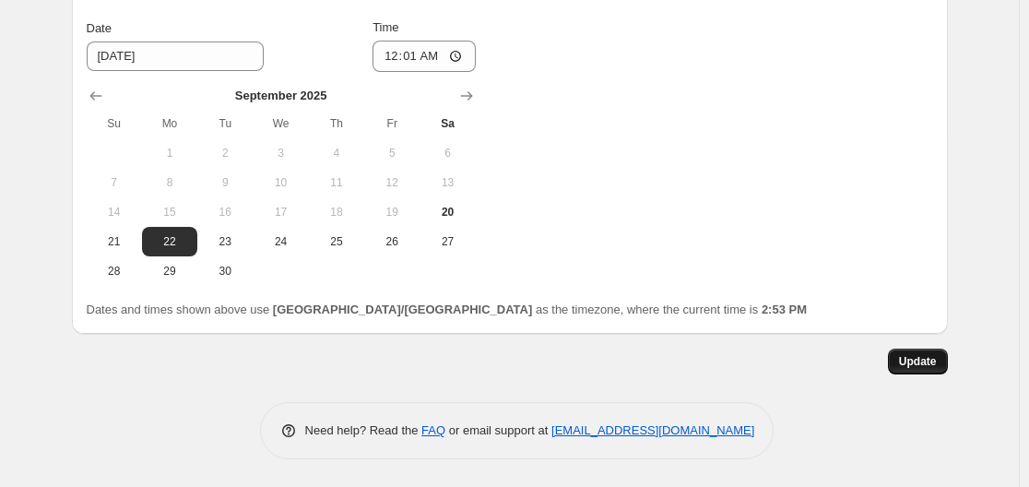
click at [912, 362] on span "Update" at bounding box center [918, 361] width 38 height 15
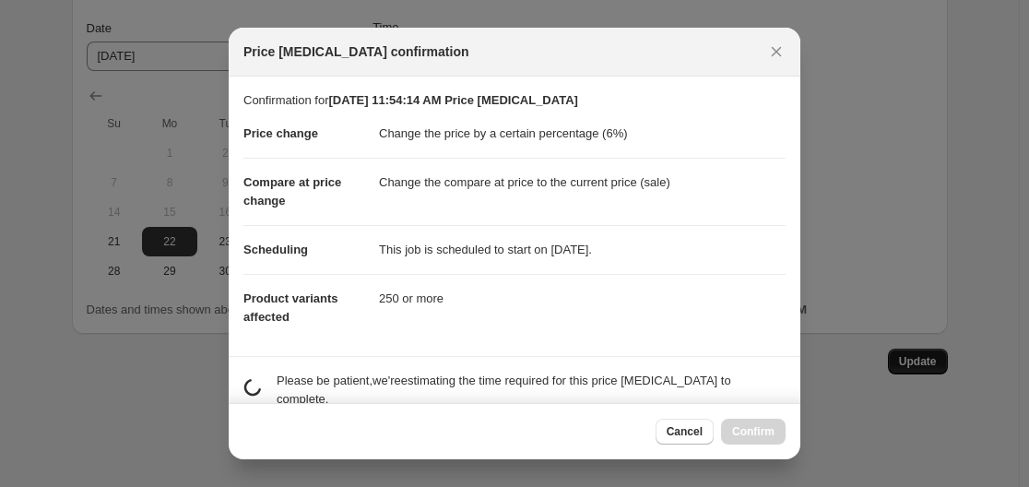
scroll to position [0, 0]
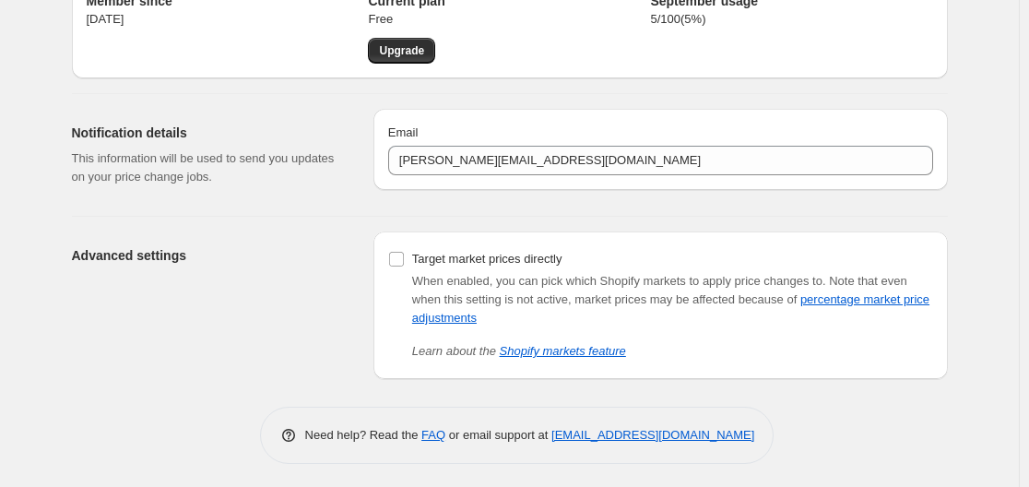
scroll to position [98, 0]
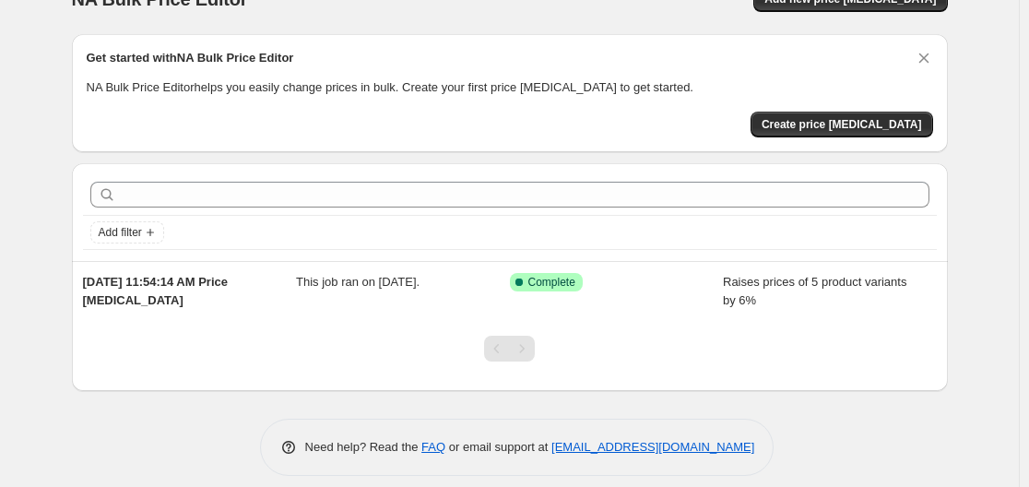
scroll to position [52, 0]
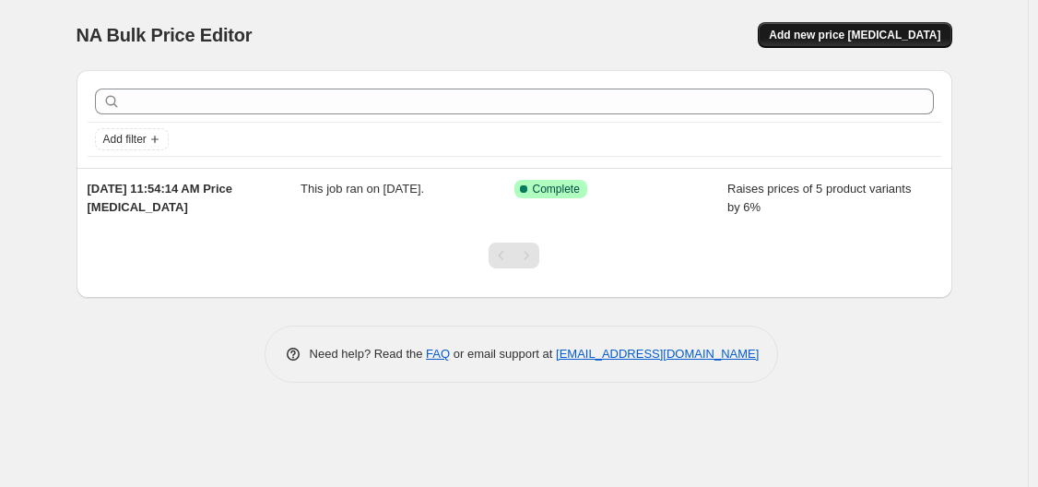
click at [862, 29] on span "Add new price [MEDICAL_DATA]" at bounding box center [855, 35] width 172 height 15
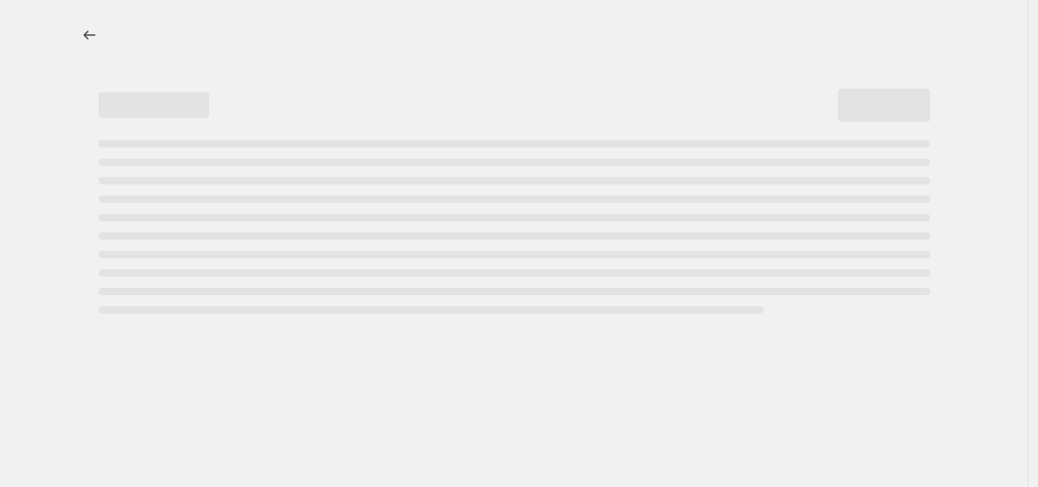
select select "percentage"
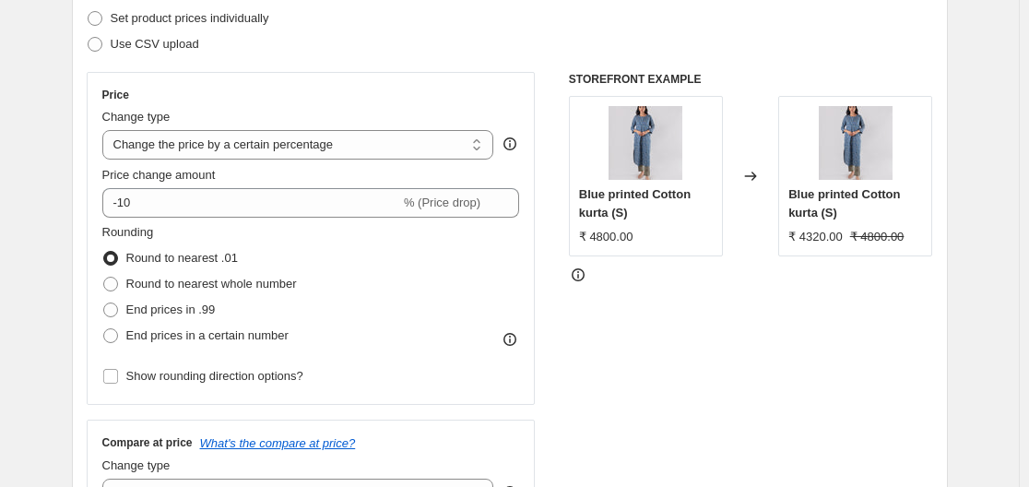
scroll to position [277, 0]
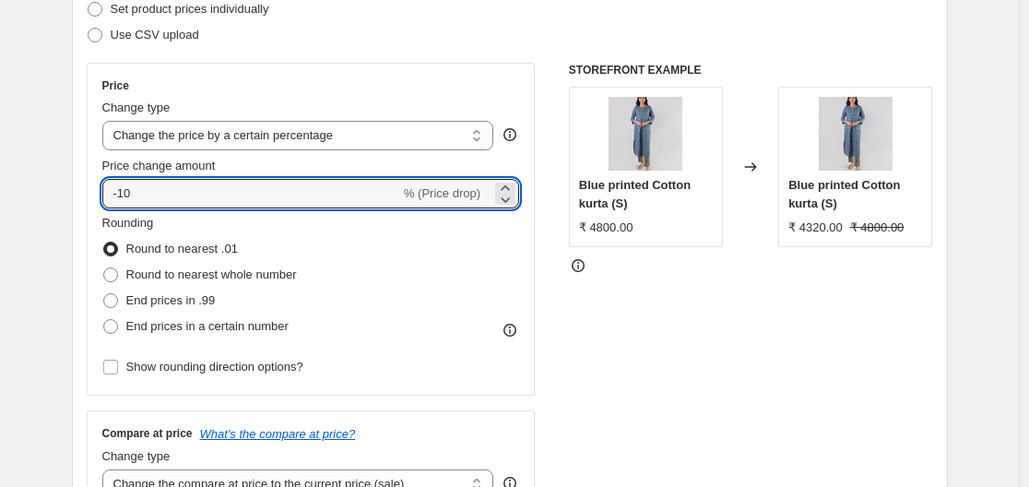
drag, startPoint x: 9, startPoint y: 190, endPoint x: -53, endPoint y: 190, distance: 62.7
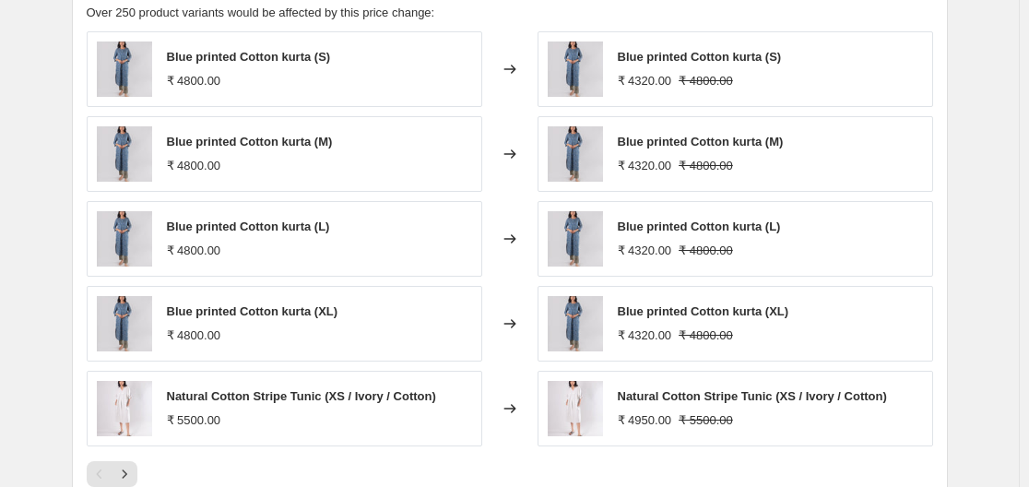
scroll to position [1358, 0]
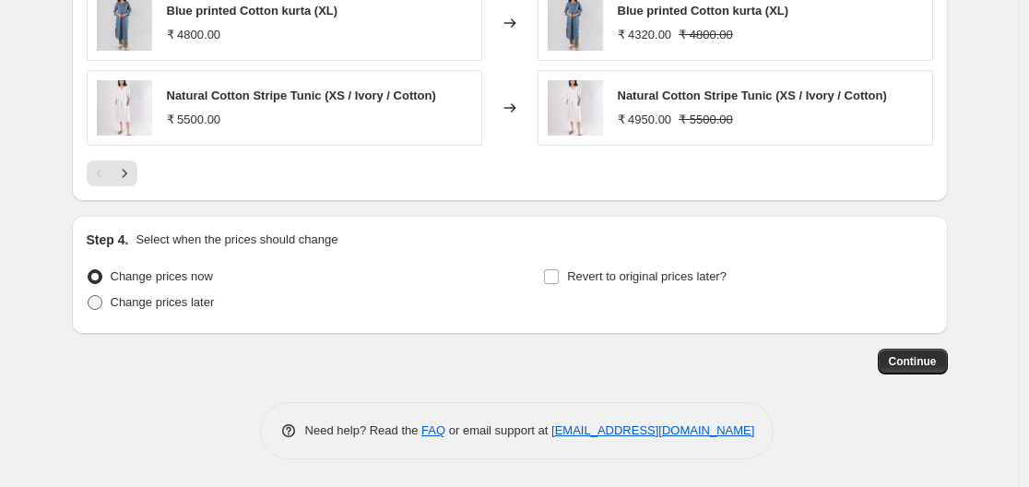
type input "6"
click at [121, 305] on span "Change prices later" at bounding box center [163, 302] width 104 height 14
click at [89, 296] on input "Change prices later" at bounding box center [88, 295] width 1 height 1
radio input "true"
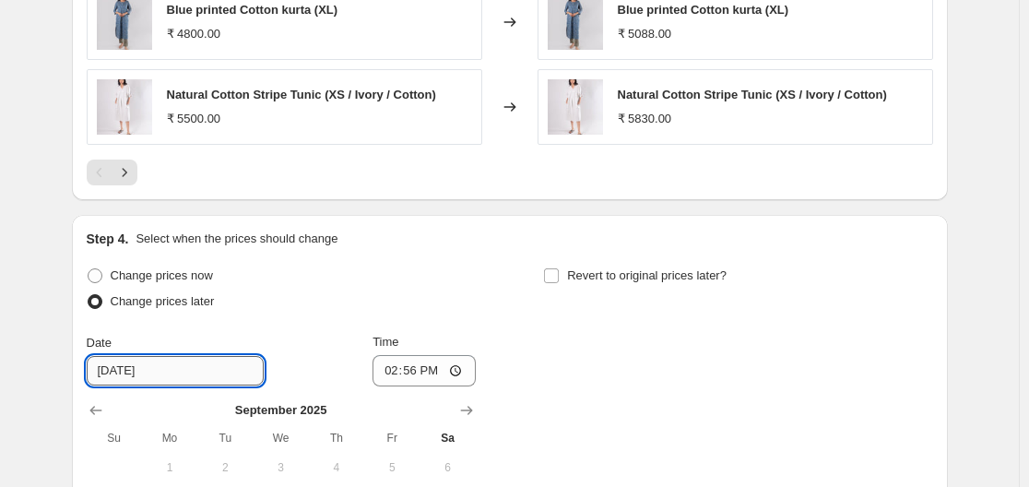
click at [150, 374] on input "[DATE]" at bounding box center [175, 371] width 177 height 30
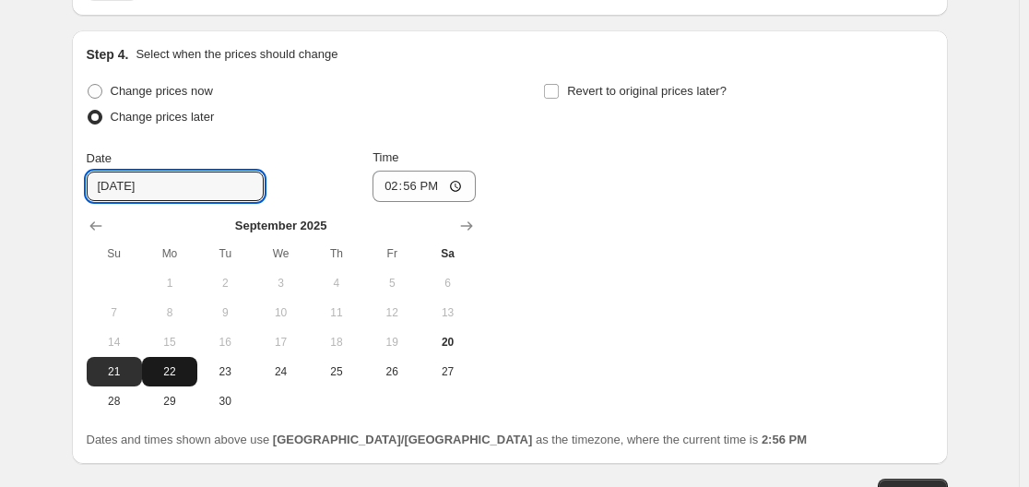
click at [178, 367] on span "22" at bounding box center [169, 371] width 41 height 15
type input "[DATE]"
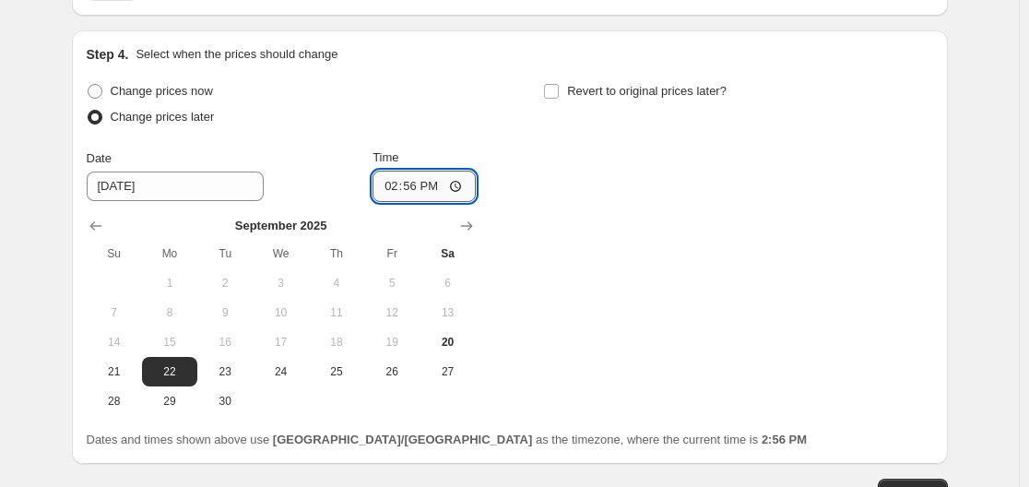
click at [440, 194] on input "14:56" at bounding box center [424, 186] width 103 height 31
click at [463, 185] on input "14:56" at bounding box center [424, 186] width 103 height 31
type input "00:01"
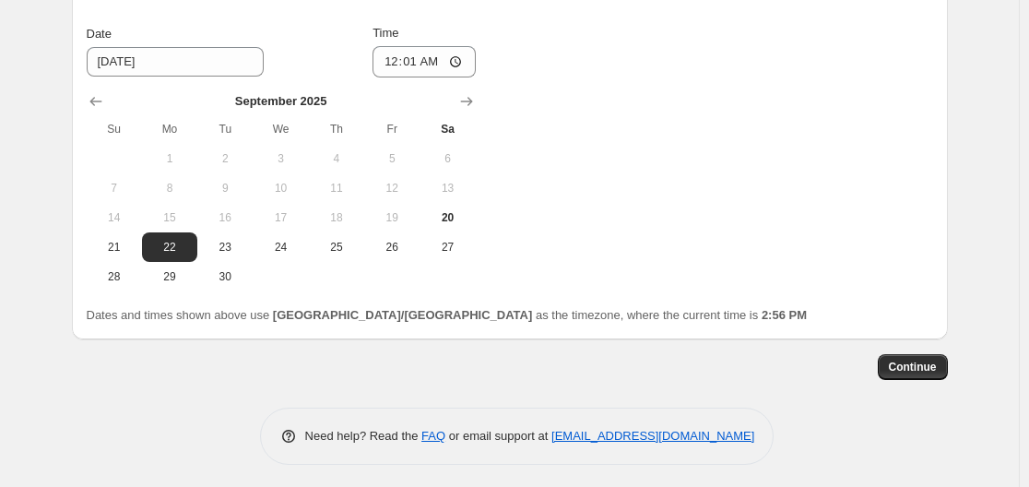
scroll to position [1673, 0]
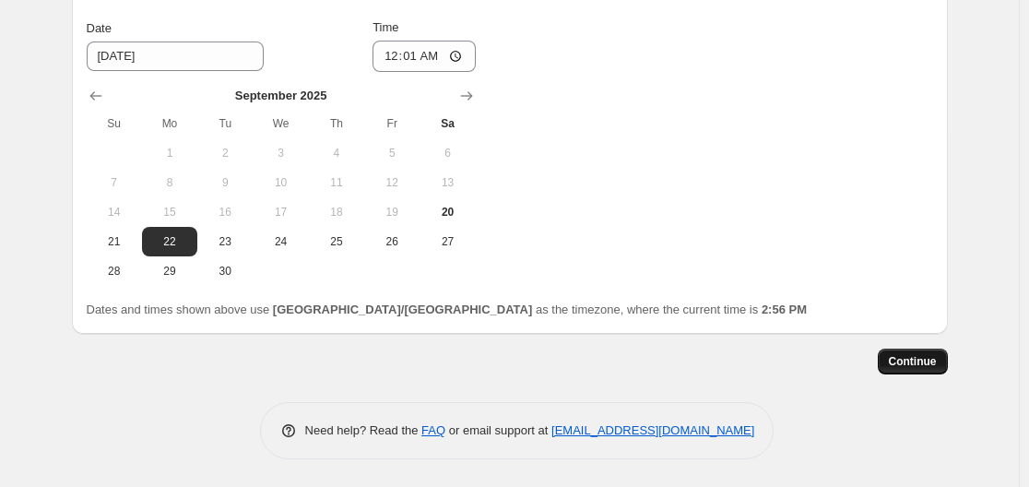
click at [928, 369] on button "Continue" at bounding box center [913, 362] width 70 height 26
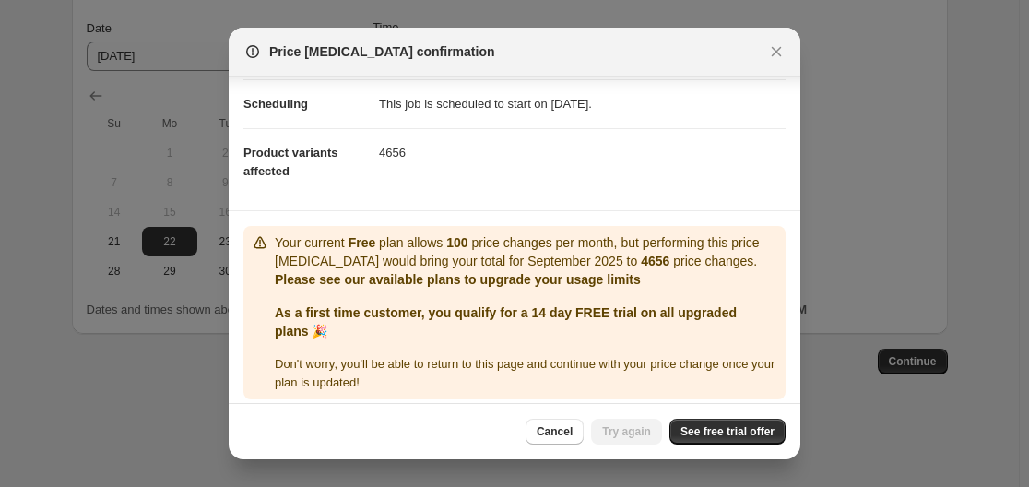
scroll to position [157, 0]
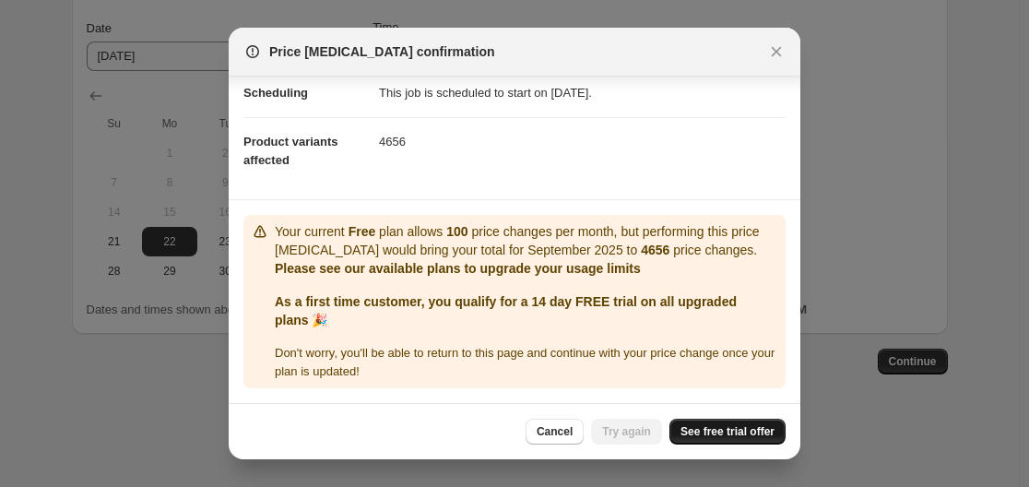
click at [738, 433] on span "See free trial offer" at bounding box center [728, 431] width 94 height 15
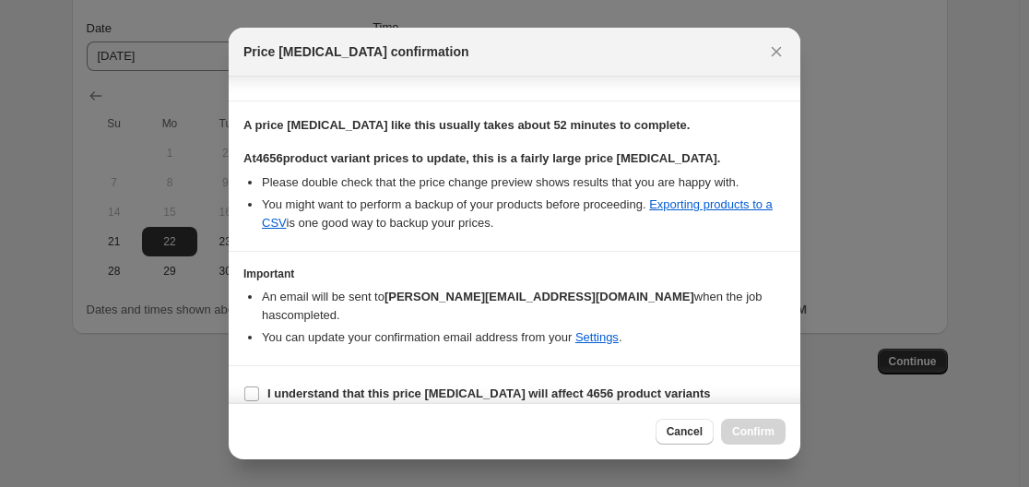
scroll to position [0, 0]
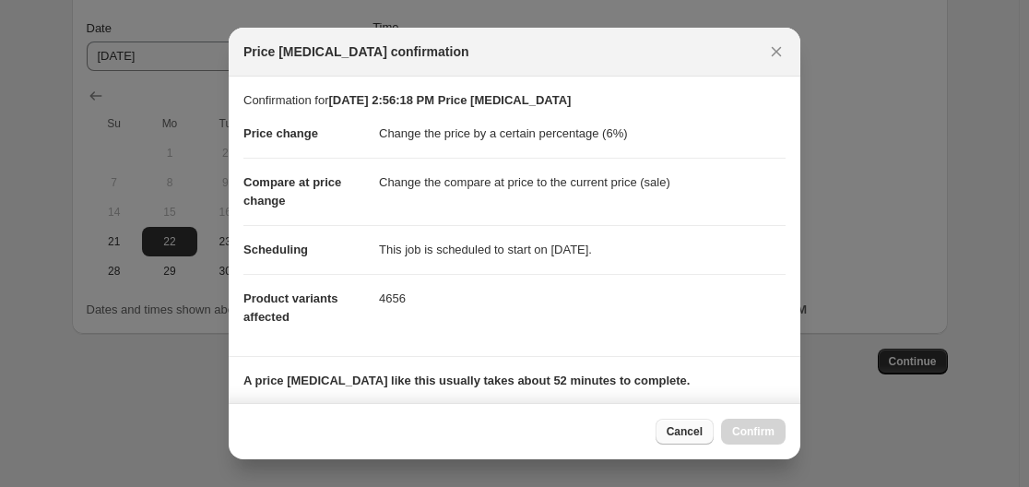
click at [684, 436] on span "Cancel" at bounding box center [685, 431] width 36 height 15
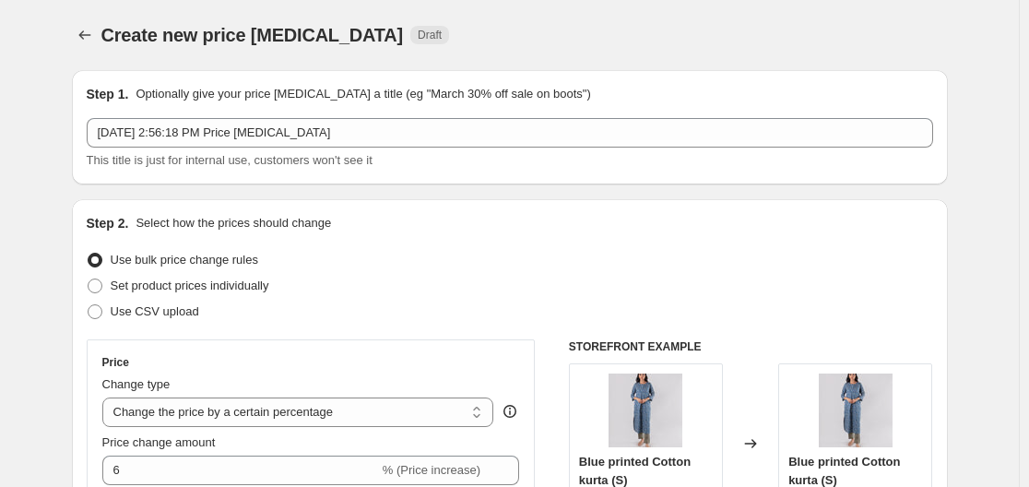
scroll to position [1673, 0]
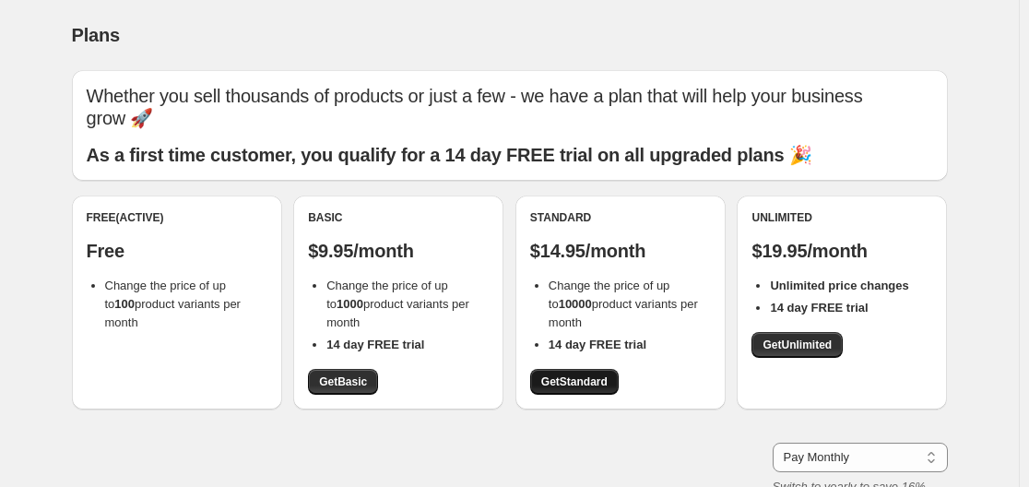
click at [581, 381] on span "Get Standard" at bounding box center [574, 381] width 66 height 15
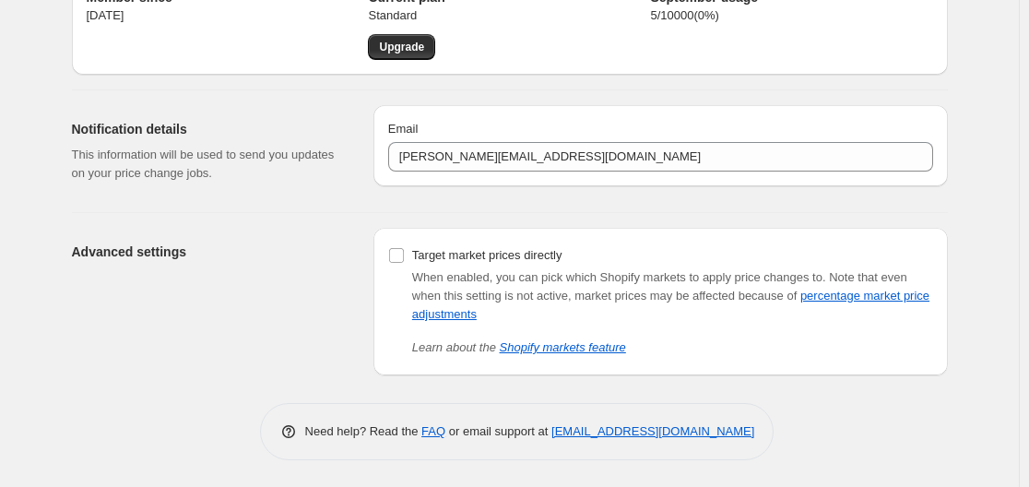
scroll to position [98, 0]
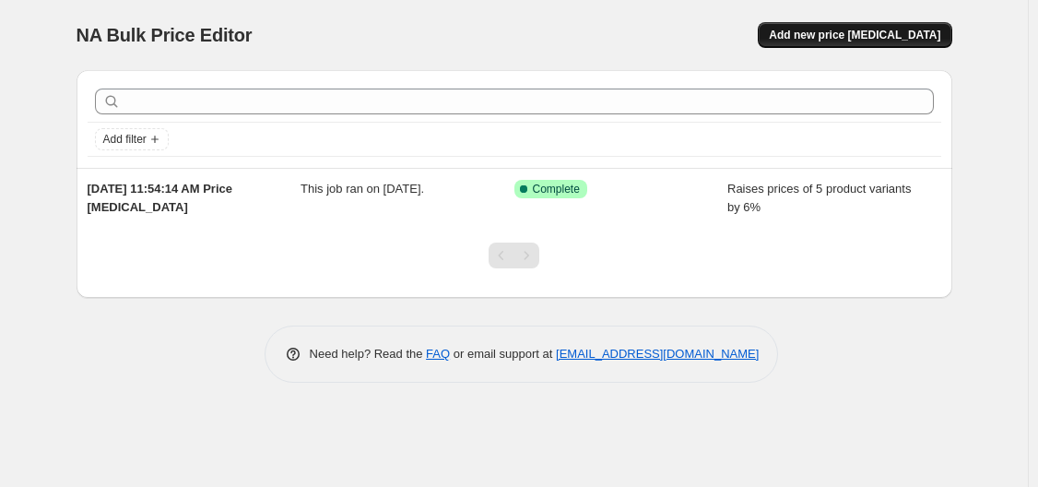
click at [854, 35] on span "Add new price [MEDICAL_DATA]" at bounding box center [855, 35] width 172 height 15
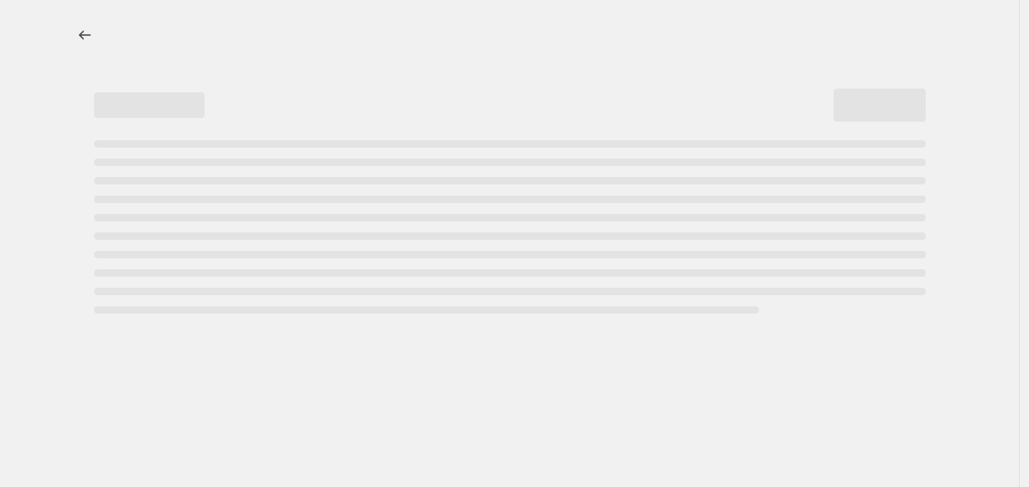
select select "percentage"
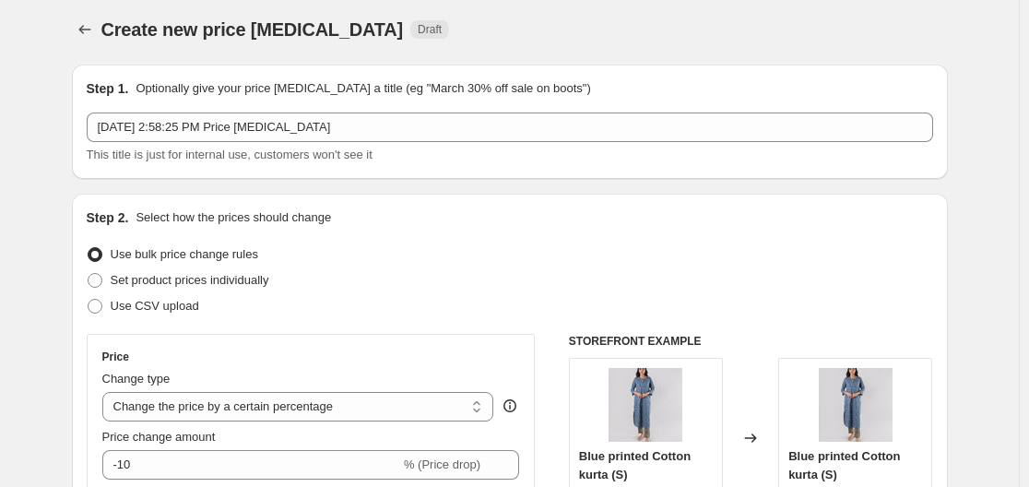
scroll to position [184, 0]
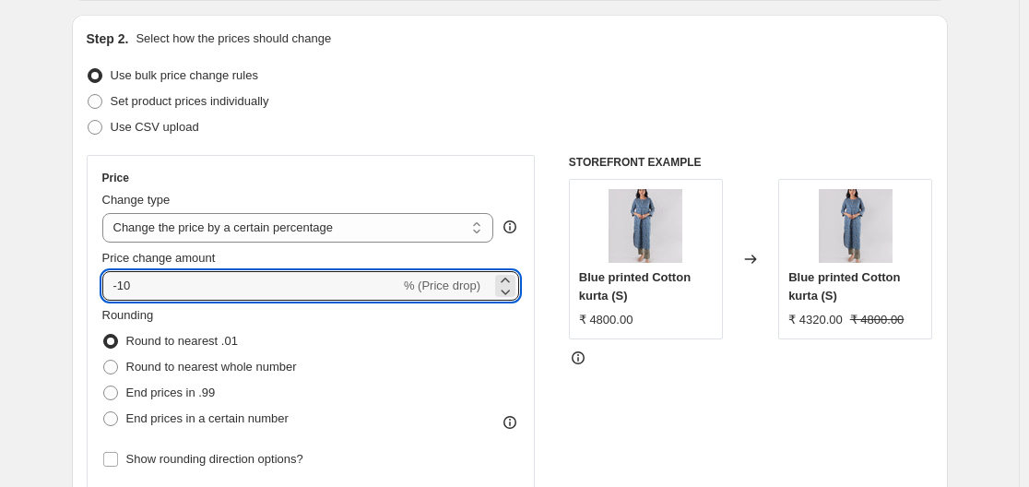
drag, startPoint x: 156, startPoint y: 279, endPoint x: 44, endPoint y: 279, distance: 111.6
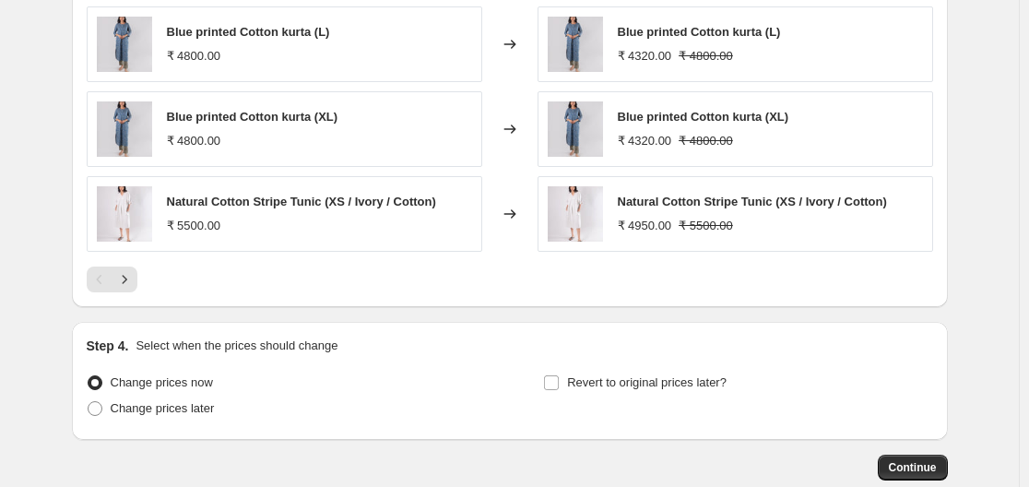
scroll to position [1291, 0]
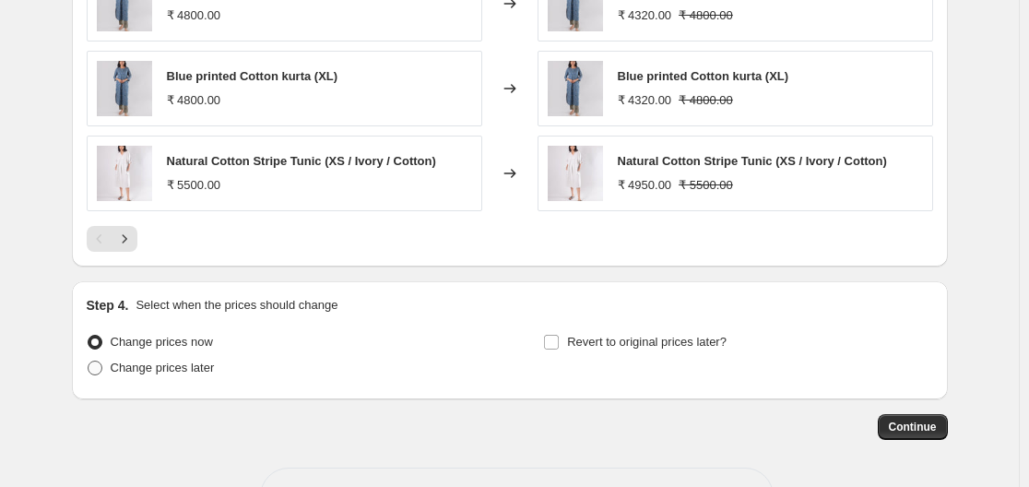
type input "6"
click at [213, 371] on span "Change prices later" at bounding box center [163, 368] width 104 height 14
click at [89, 362] on input "Change prices later" at bounding box center [88, 361] width 1 height 1
radio input "true"
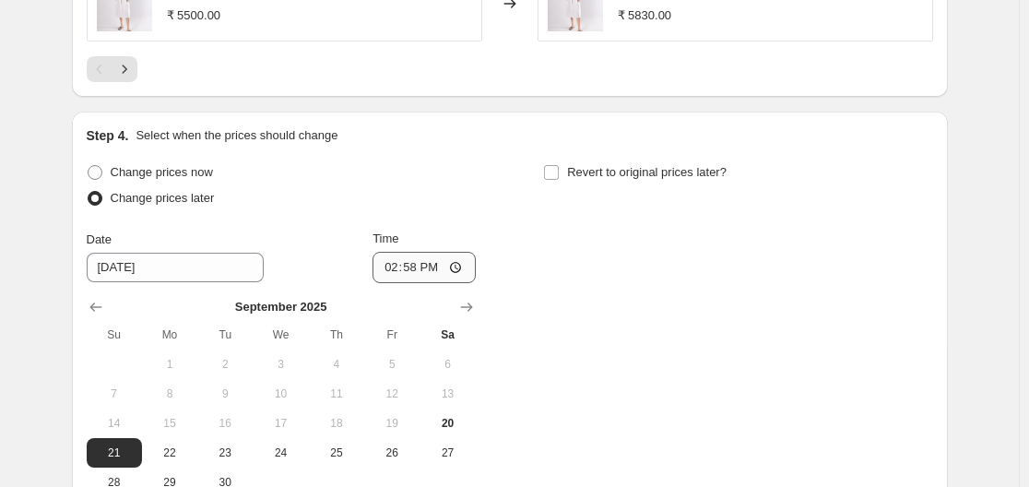
scroll to position [1476, 0]
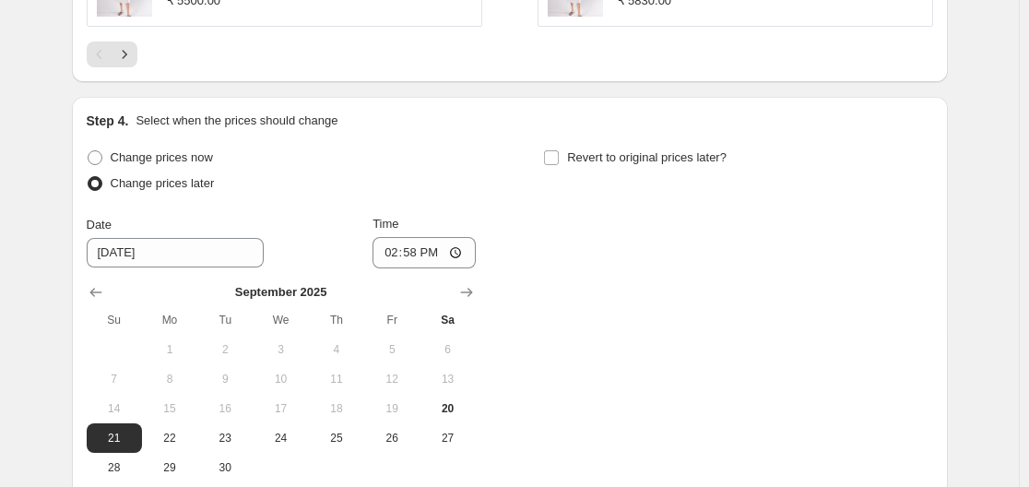
click at [185, 432] on span "22" at bounding box center [169, 438] width 41 height 15
type input "[DATE]"
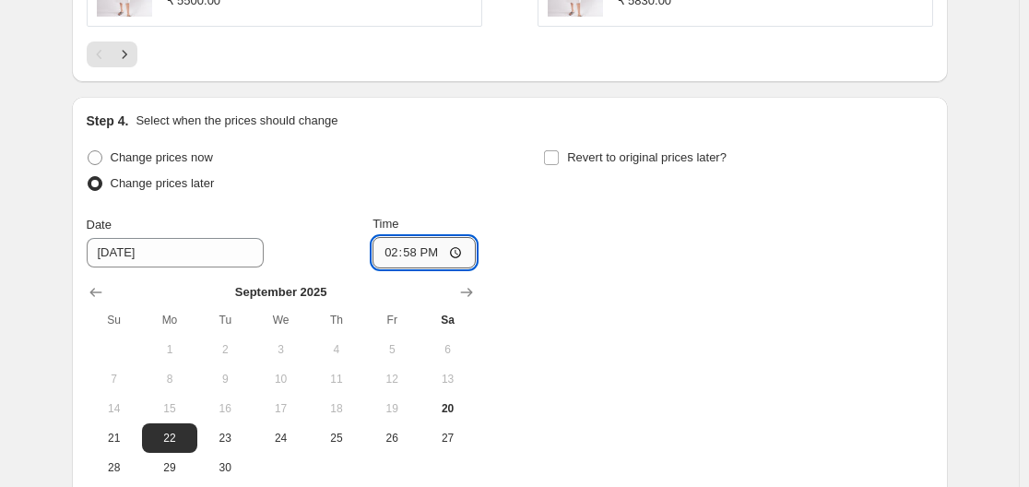
click at [461, 250] on input "14:58" at bounding box center [424, 252] width 103 height 31
type input "00:01"
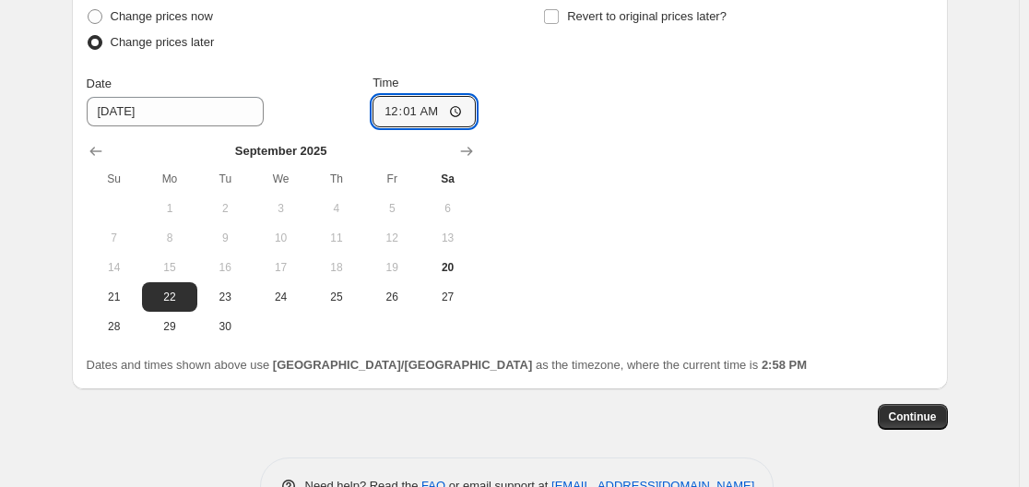
scroll to position [1660, 0]
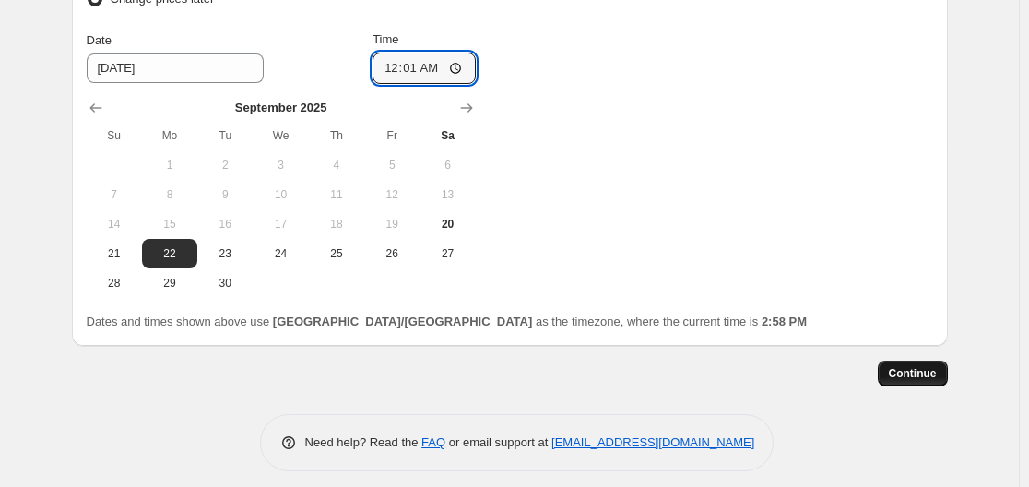
click at [933, 362] on button "Continue" at bounding box center [913, 374] width 70 height 26
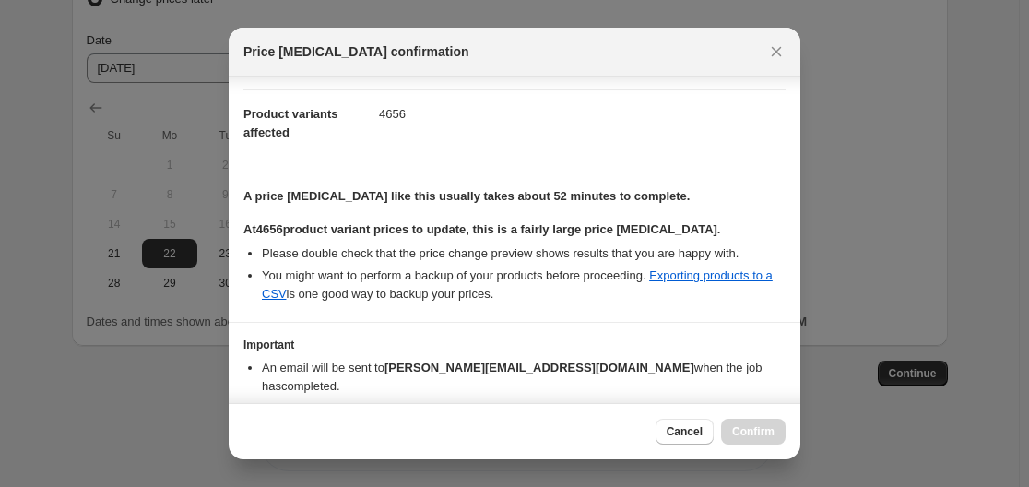
scroll to position [255, 0]
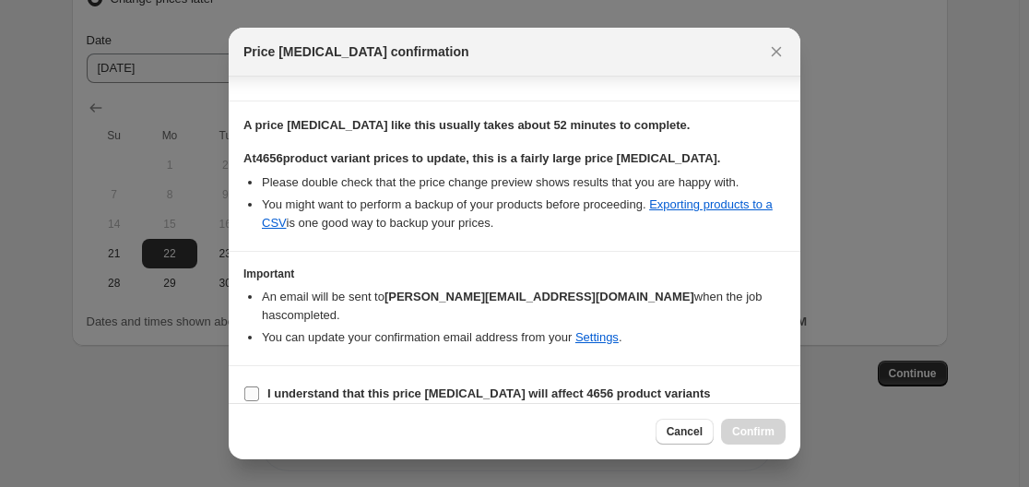
click at [255, 386] on input "I understand that this price [MEDICAL_DATA] will affect 4656 product variants" at bounding box center [251, 393] width 15 height 15
checkbox input "true"
click at [770, 429] on span "Confirm" at bounding box center [753, 431] width 42 height 15
